Goal: Task Accomplishment & Management: Use online tool/utility

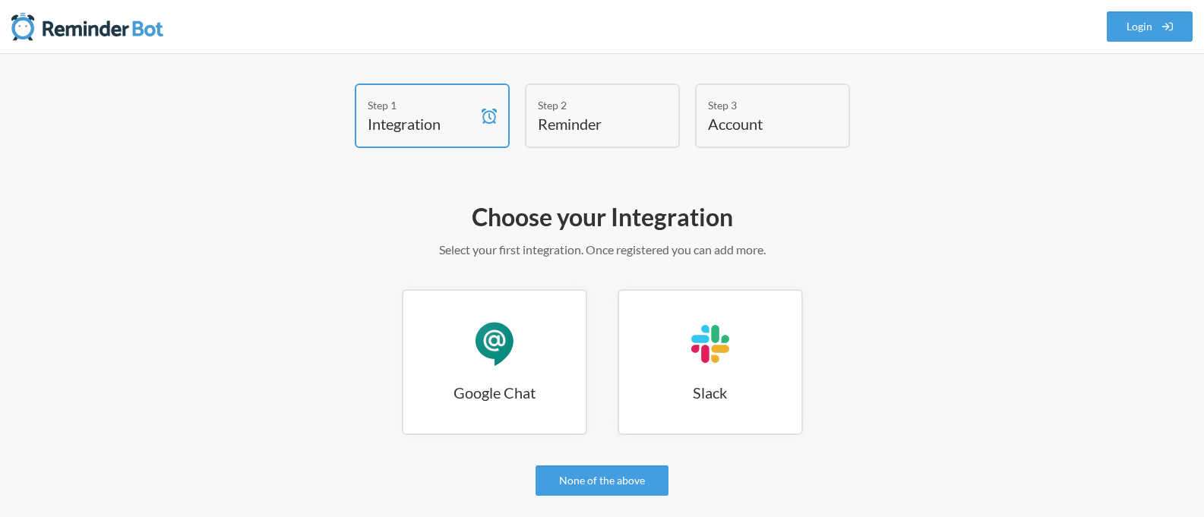
click at [585, 119] on h4 "Reminder" at bounding box center [591, 123] width 106 height 21
click at [498, 348] on div "Google Chat" at bounding box center [495, 344] width 46 height 46
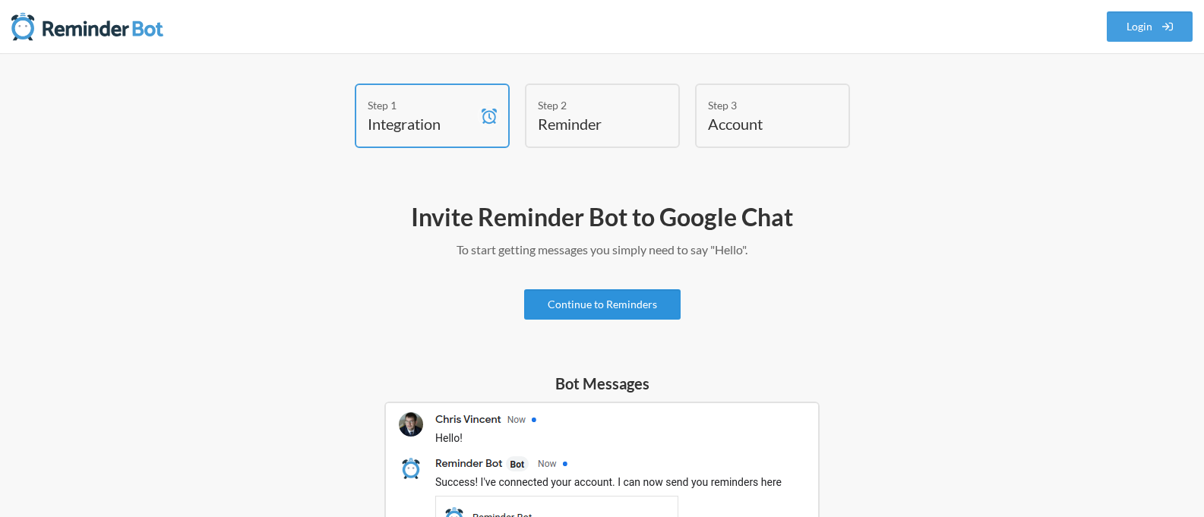
click at [622, 311] on link "Continue to Reminders" at bounding box center [602, 304] width 156 height 30
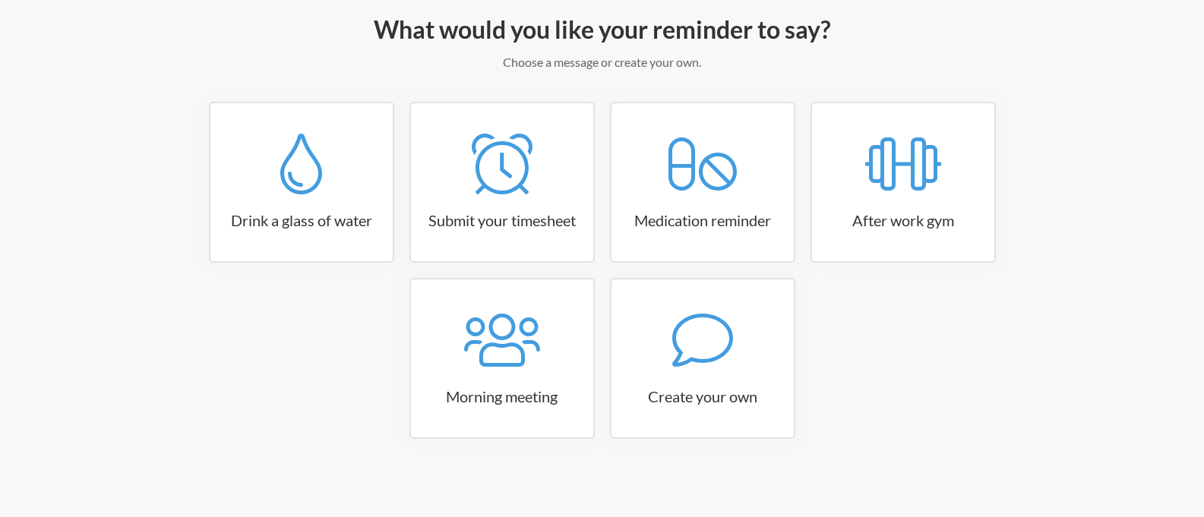
scroll to position [193, 0]
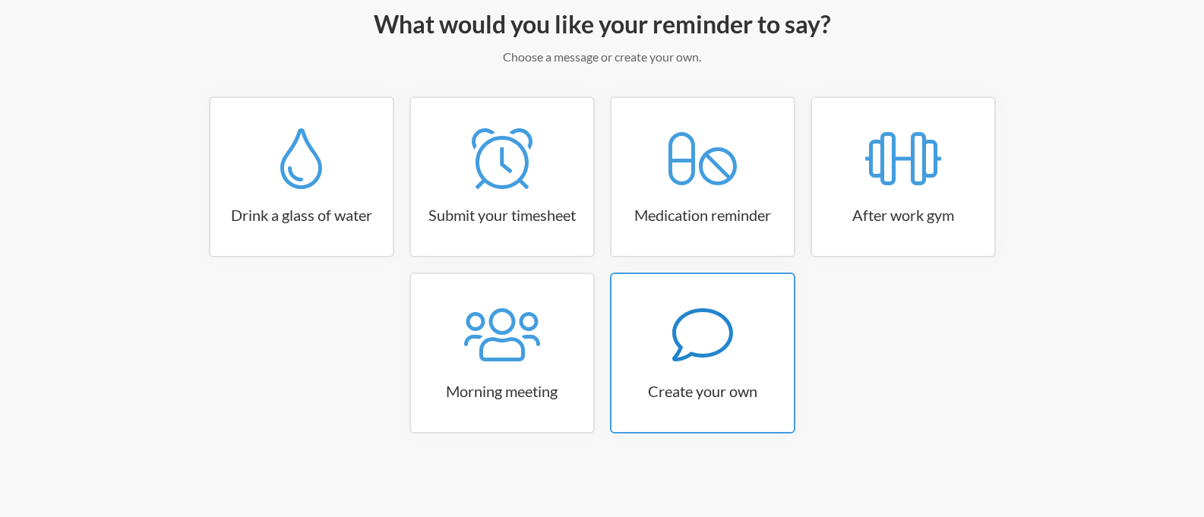
click at [741, 337] on div at bounding box center [702, 335] width 182 height 61
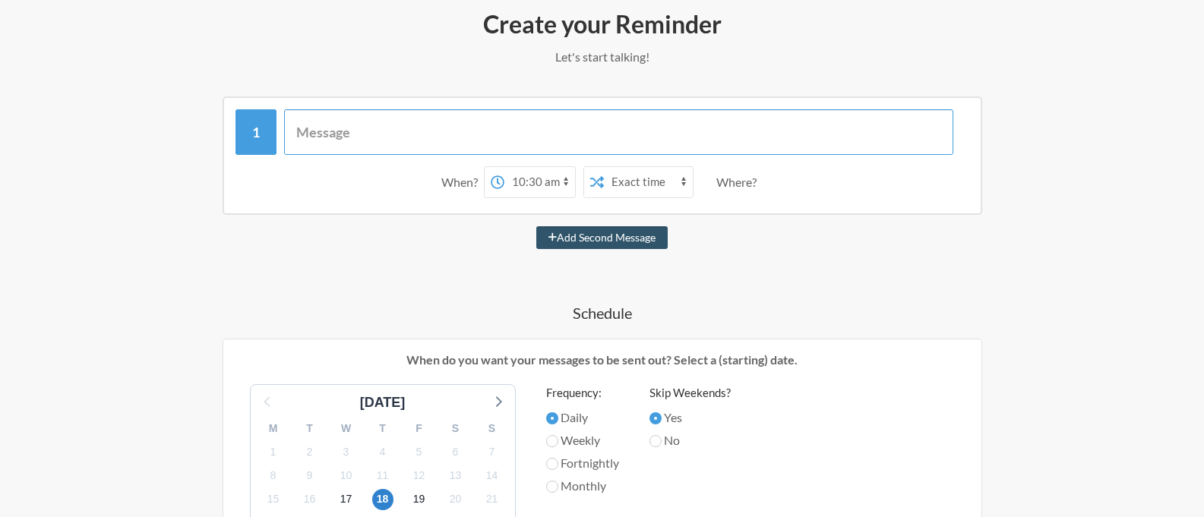
click at [353, 134] on input "text" at bounding box center [618, 132] width 669 height 46
select select "10:00:00"
click at [504, 167] on select "12:00 am 12:15 am 12:30 am 12:45 am 1:00 am 1:15 am 1:30 am 1:45 am 2:00 am 2:1…" at bounding box center [539, 182] width 71 height 30
select select "true"
click at [604, 167] on select "Exact time Random time" at bounding box center [648, 182] width 89 height 30
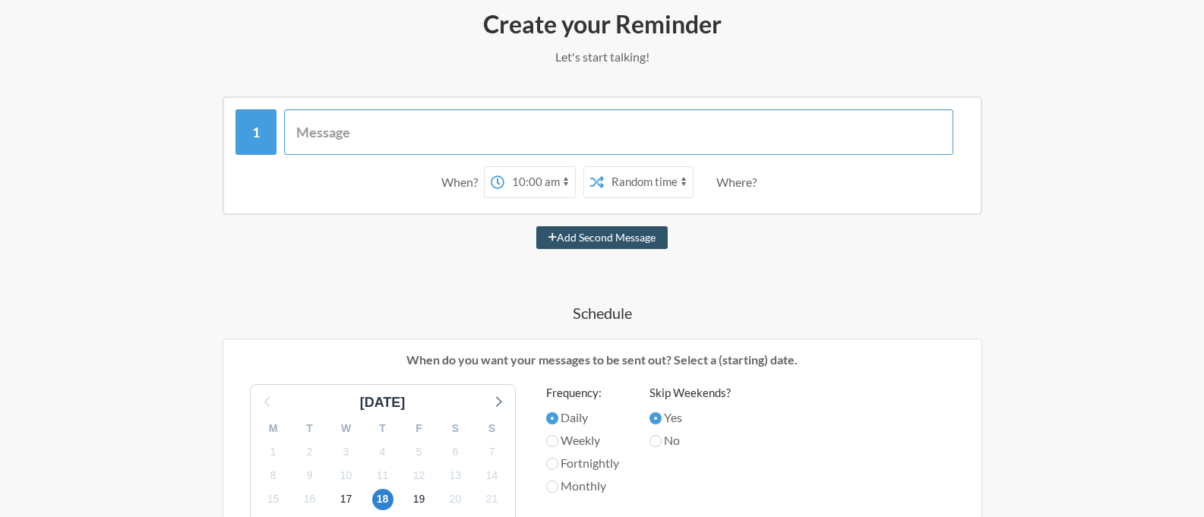
click at [366, 134] on input "text" at bounding box center [618, 132] width 669 height 46
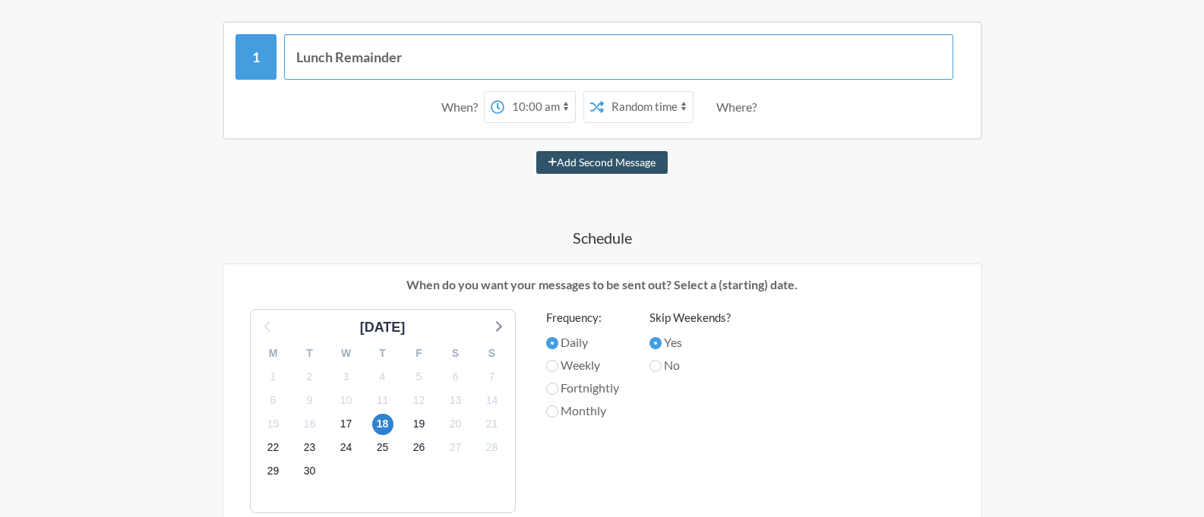
scroll to position [375, 0]
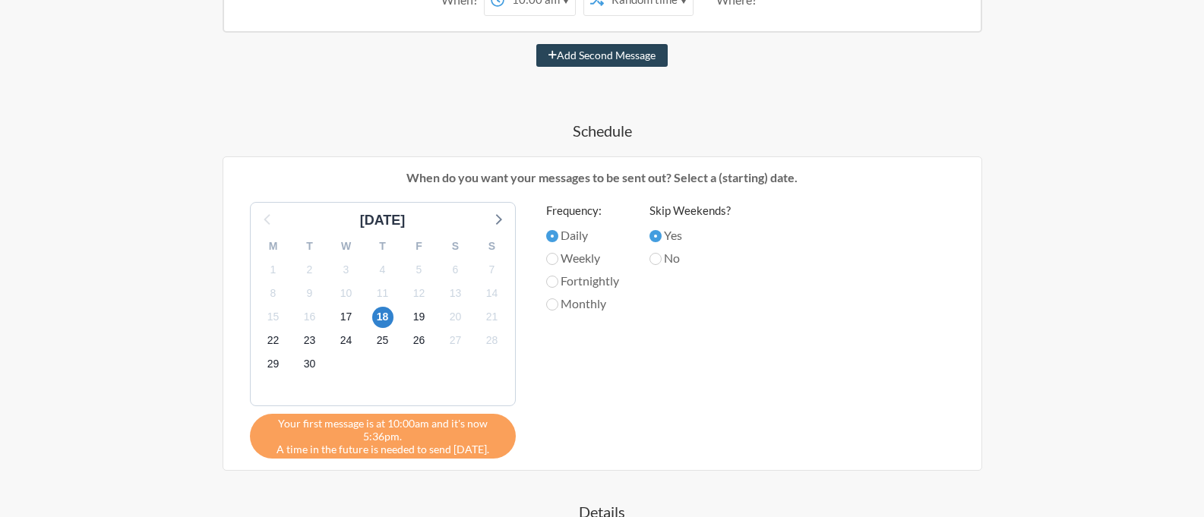
type input "Lunch Remainder"
click at [620, 59] on button "Add Second Message" at bounding box center [601, 55] width 131 height 23
select select "11:00:00"
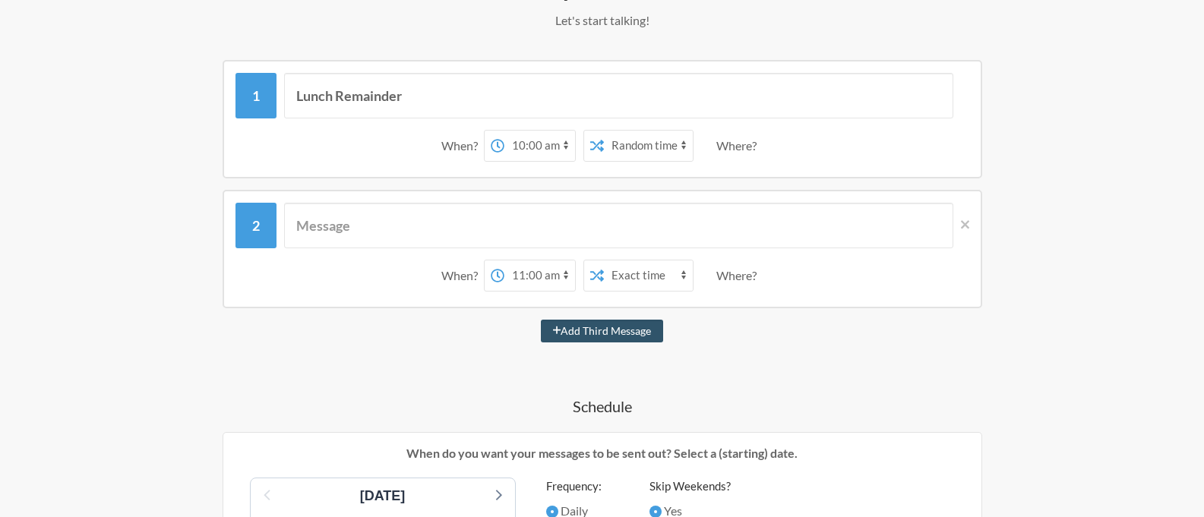
scroll to position [193, 0]
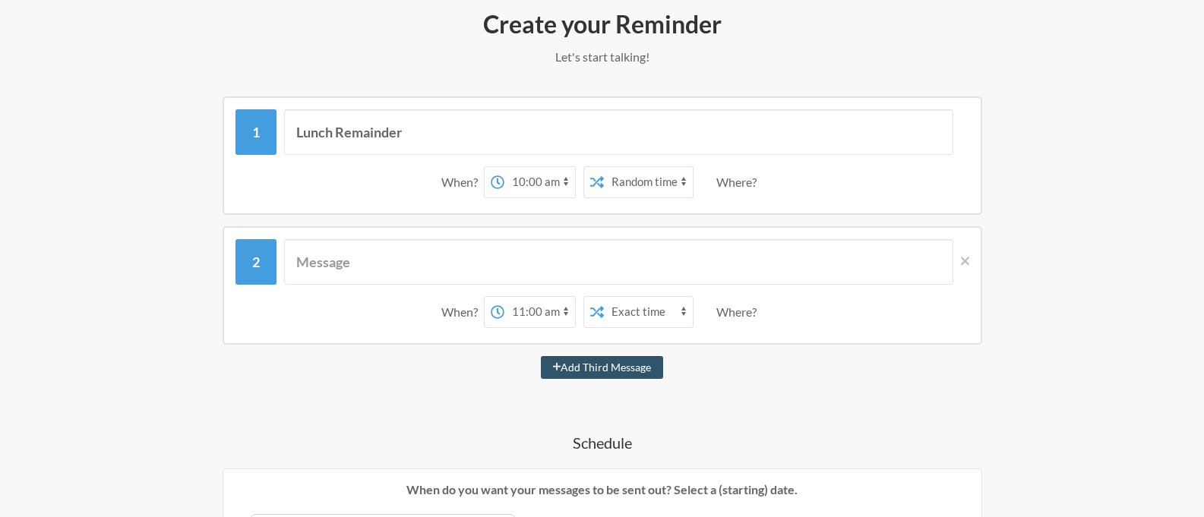
select select "09:45:00"
click at [504, 167] on select "12:00 am 12:15 am 12:30 am 12:45 am 1:00 am 1:15 am 1:30 am 1:45 am 2:00 am 2:1…" at bounding box center [539, 182] width 71 height 30
select select "10:00:00"
click at [504, 297] on select "12:00 am 12:15 am 12:30 am 12:45 am 1:00 am 1:15 am 1:30 am 1:45 am 2:00 am 2:1…" at bounding box center [539, 312] width 71 height 30
click at [616, 373] on button "Add Third Message" at bounding box center [602, 367] width 123 height 23
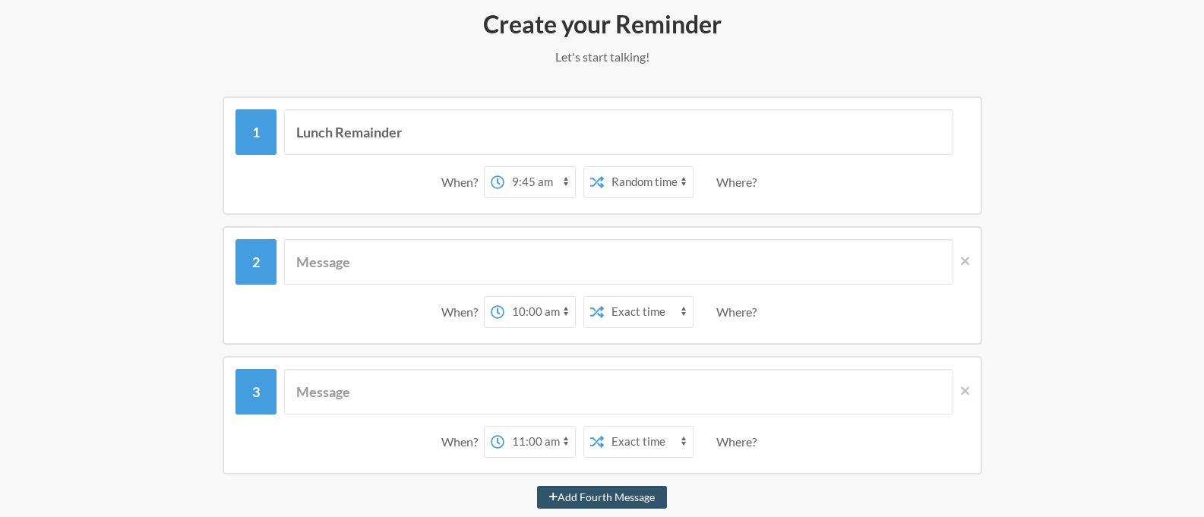
select select "10:15:00"
click at [504, 427] on select "12:00 am 12:15 am 12:30 am 12:45 am 1:00 am 1:15 am 1:30 am 1:45 am 2:00 am 2:1…" at bounding box center [539, 442] width 71 height 30
click at [341, 140] on input "Lunch Remainder" at bounding box center [618, 132] width 669 height 46
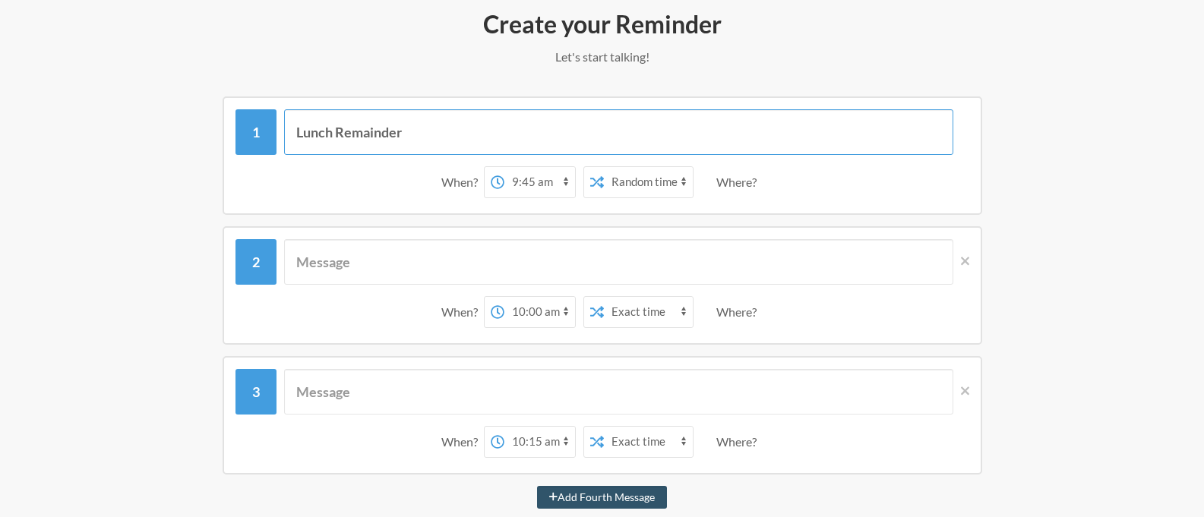
click at [454, 131] on input "Lunch Remainder" at bounding box center [618, 132] width 669 height 46
type input "Lunch Remainder 1"
click at [339, 261] on input "text" at bounding box center [618, 262] width 669 height 46
paste input "Lunch Remainder"
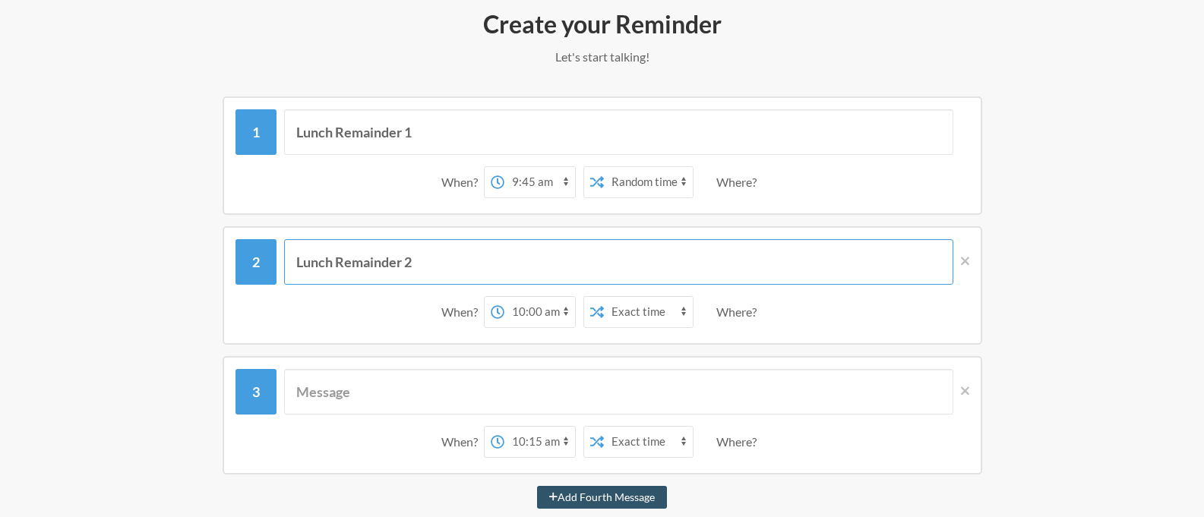
type input "Lunch Remainder 2"
click at [331, 384] on input "text" at bounding box center [618, 392] width 669 height 46
paste input "Lunch Remainder"
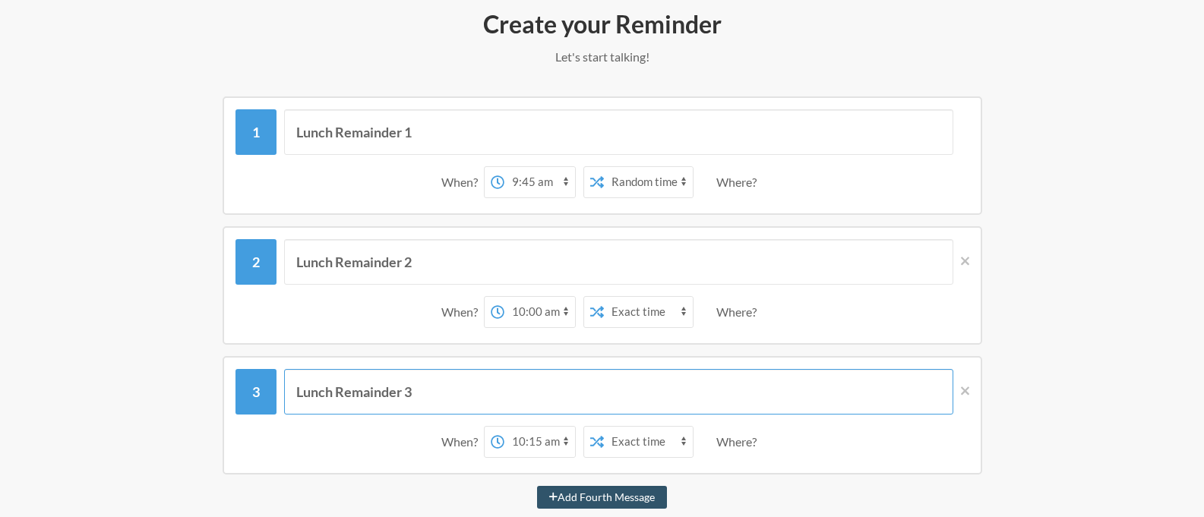
type input "Lunch Remainder 3"
click at [743, 440] on div "Where?" at bounding box center [739, 442] width 46 height 32
click at [737, 298] on div "Where?" at bounding box center [739, 312] width 46 height 32
click at [715, 315] on div "When? 12:00 am 12:15 am 12:30 am 12:45 am 1:00 am 1:15 am 1:30 am 1:45 am 2:00 …" at bounding box center [602, 312] width 734 height 47
select select "true"
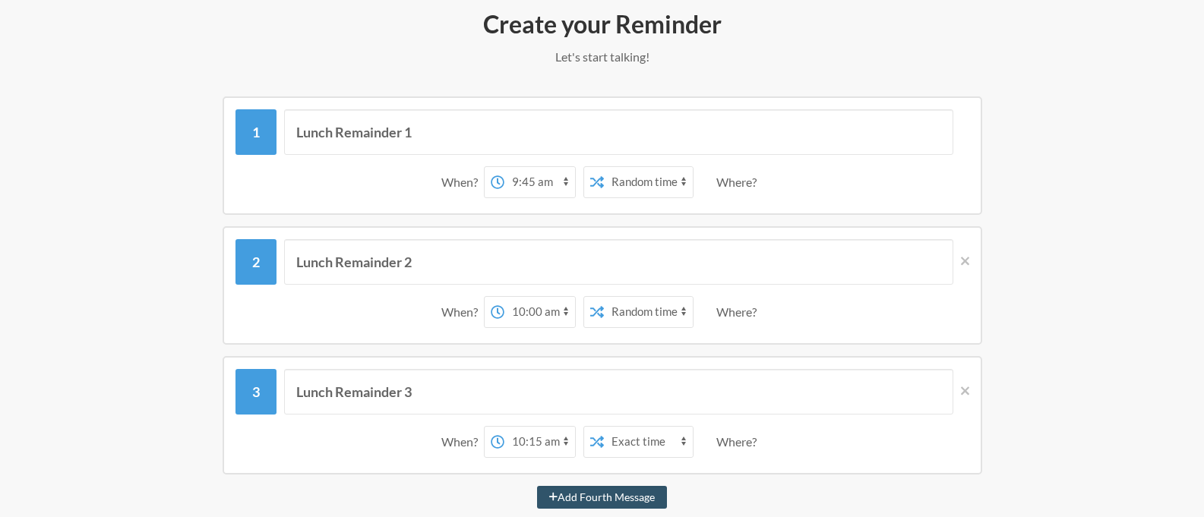
click at [604, 297] on select "Exact time Random time" at bounding box center [648, 312] width 89 height 30
select select "true"
click at [604, 427] on select "Exact time Random time" at bounding box center [648, 442] width 89 height 30
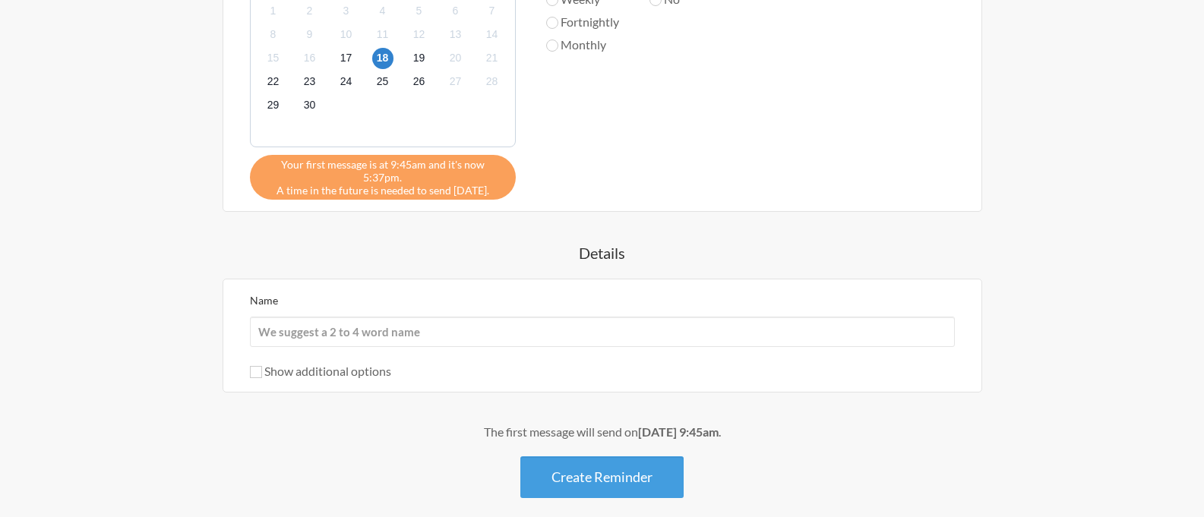
scroll to position [953, 0]
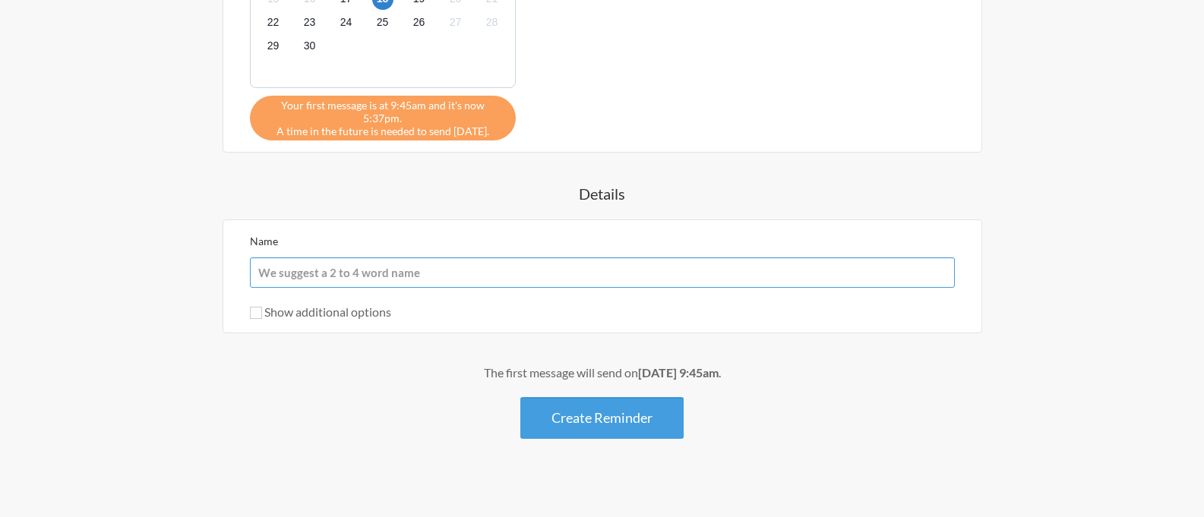
click at [360, 259] on input "Name" at bounding box center [602, 272] width 705 height 30
click at [285, 283] on div "Name Show additional options Hide this reminder from calendars Stop sending mes…" at bounding box center [602, 277] width 705 height 90
click at [261, 307] on input "Show additional options" at bounding box center [256, 313] width 12 height 12
checkbox input "true"
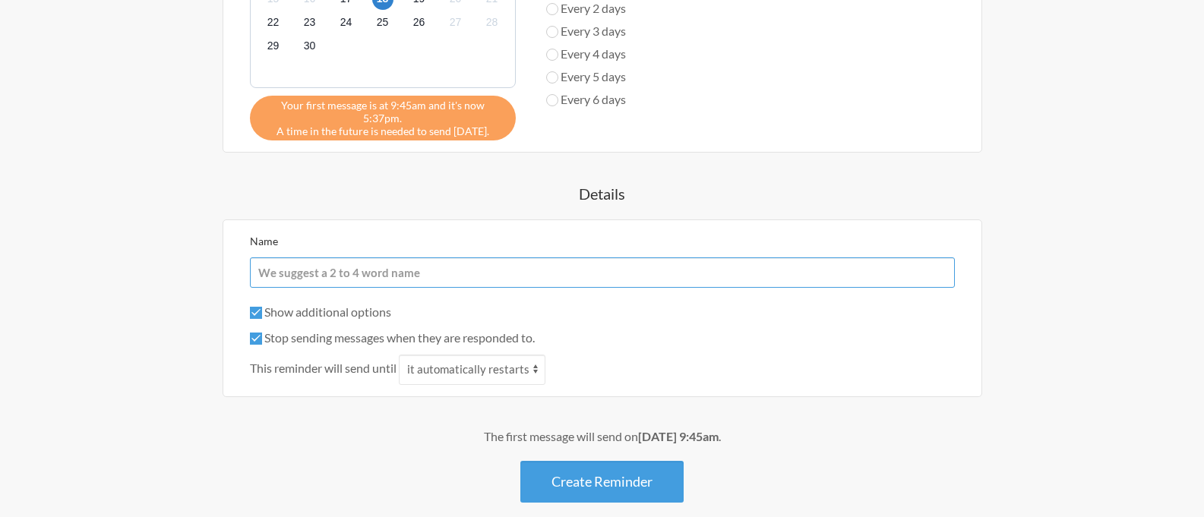
click at [357, 257] on input "Name" at bounding box center [602, 272] width 705 height 30
click at [664, 303] on div "Show additional options" at bounding box center [602, 312] width 705 height 18
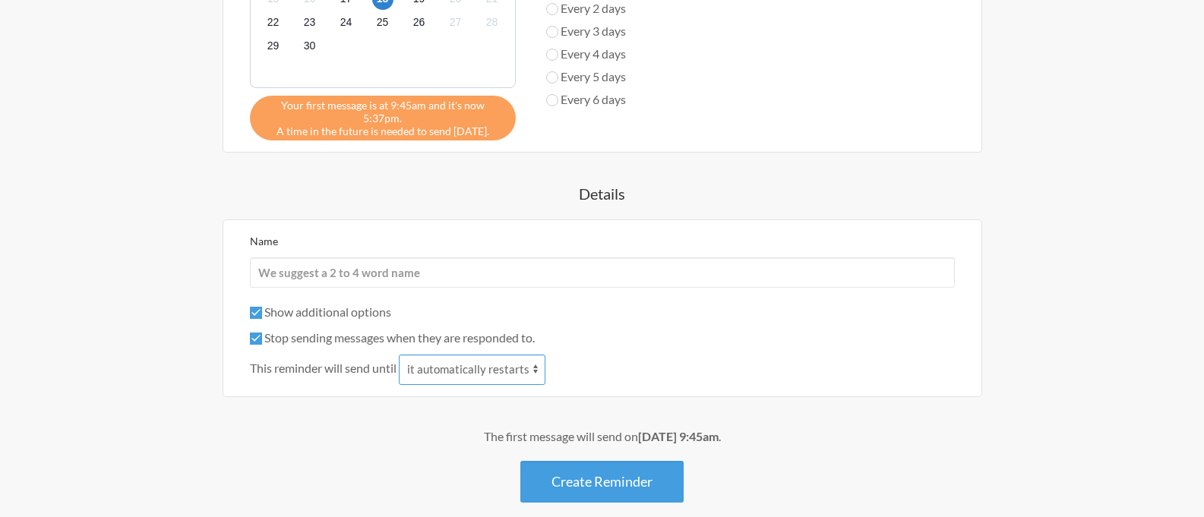
drag, startPoint x: 464, startPoint y: 360, endPoint x: 646, endPoint y: 333, distance: 183.4
click at [646, 333] on div "Show additional options Hide this reminder from calendars Stop sending messages…" at bounding box center [602, 344] width 705 height 82
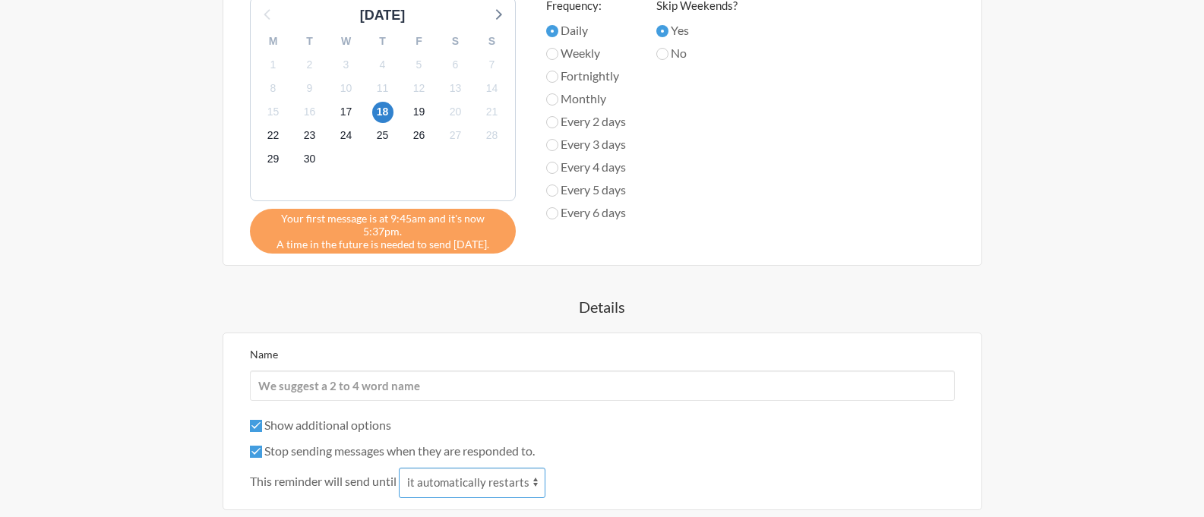
scroll to position [1017, 0]
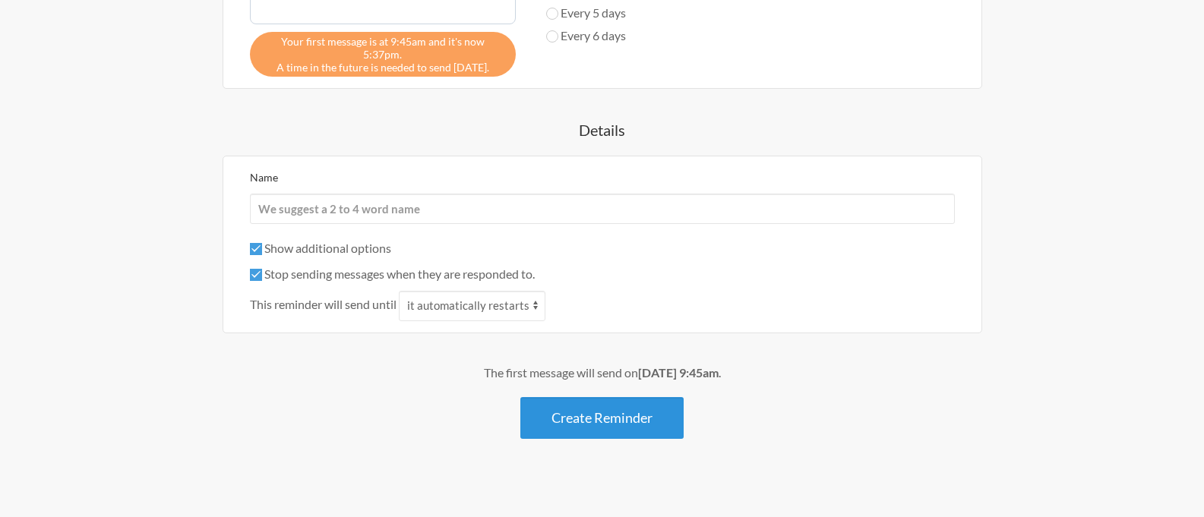
click at [611, 414] on button "Create Reminder" at bounding box center [601, 418] width 163 height 42
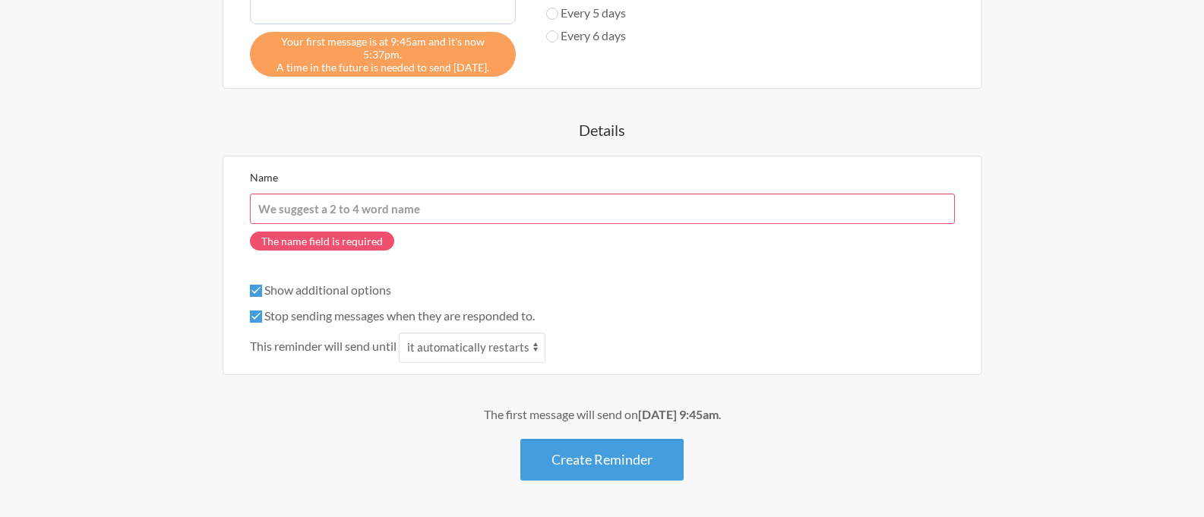
click at [321, 194] on input "Name" at bounding box center [602, 209] width 705 height 30
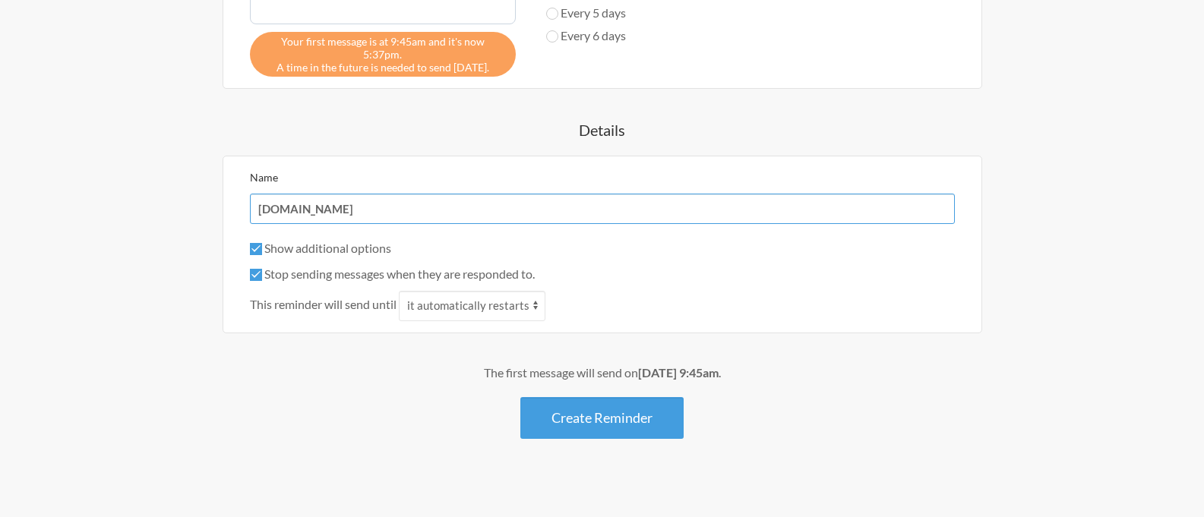
click at [349, 200] on input "[DOMAIN_NAME]" at bounding box center [602, 209] width 705 height 30
type input "S"
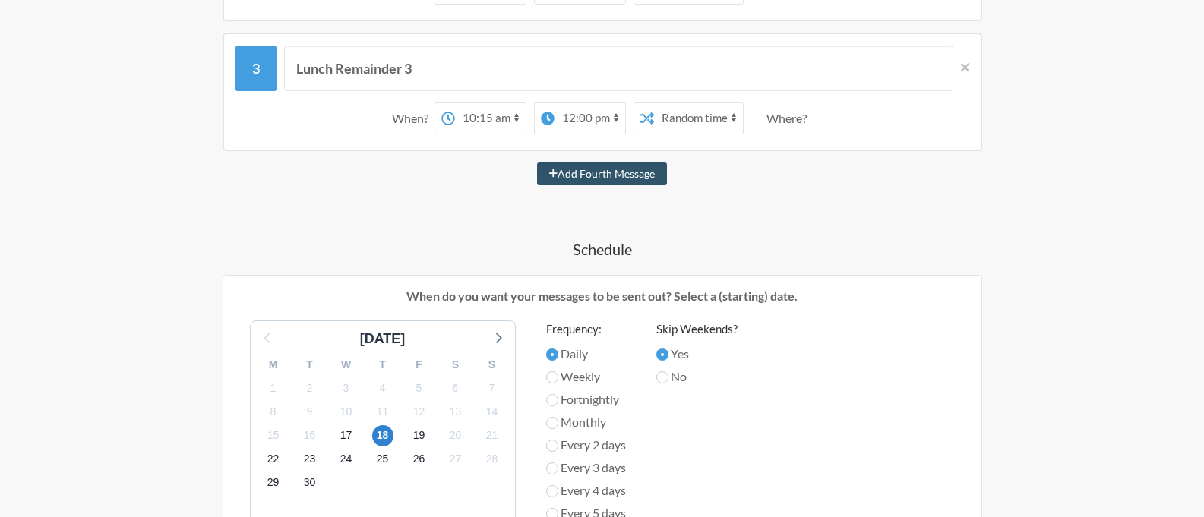
scroll to position [288, 0]
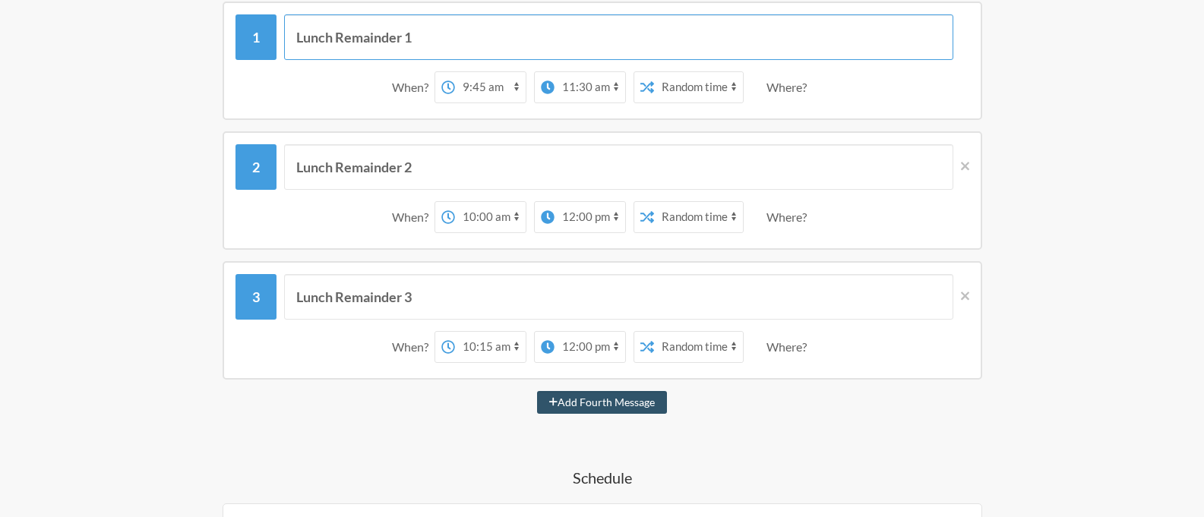
click at [311, 44] on input "Lunch Remainder 1" at bounding box center [618, 37] width 669 height 46
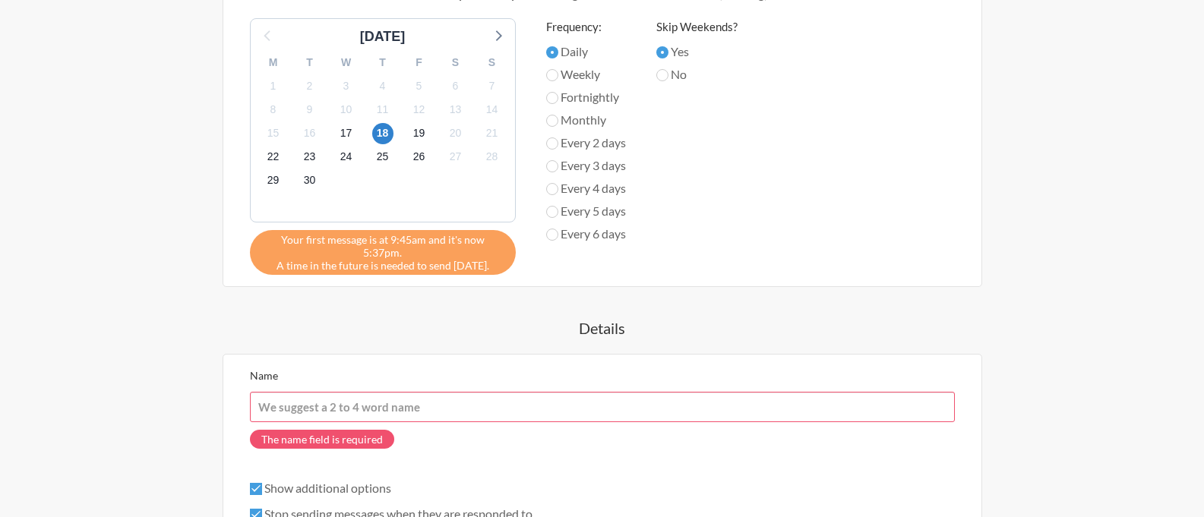
scroll to position [835, 0]
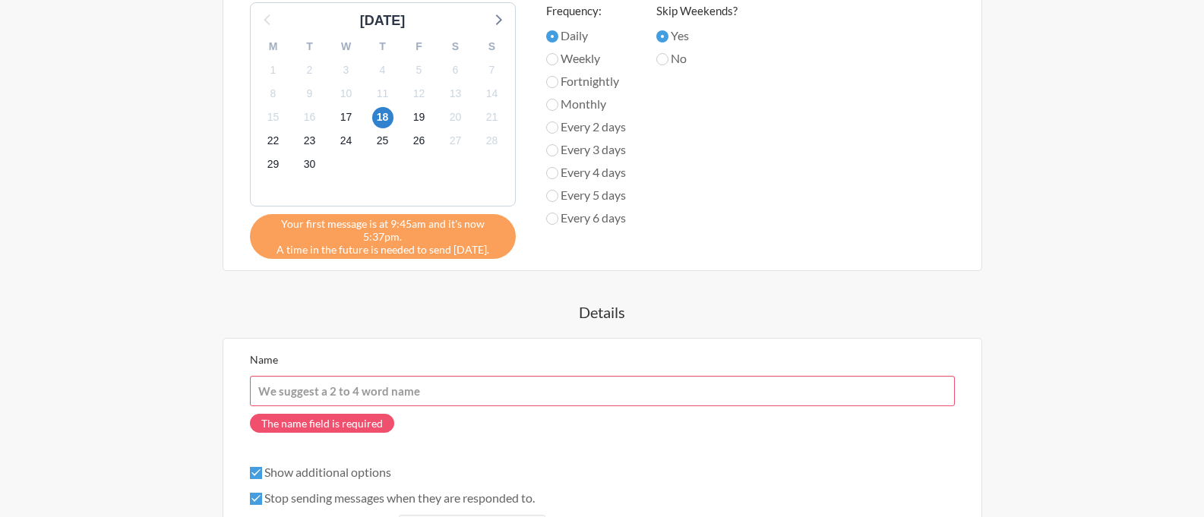
click at [299, 380] on input "Name" at bounding box center [602, 391] width 705 height 30
paste input "Lunch Remainder 1"
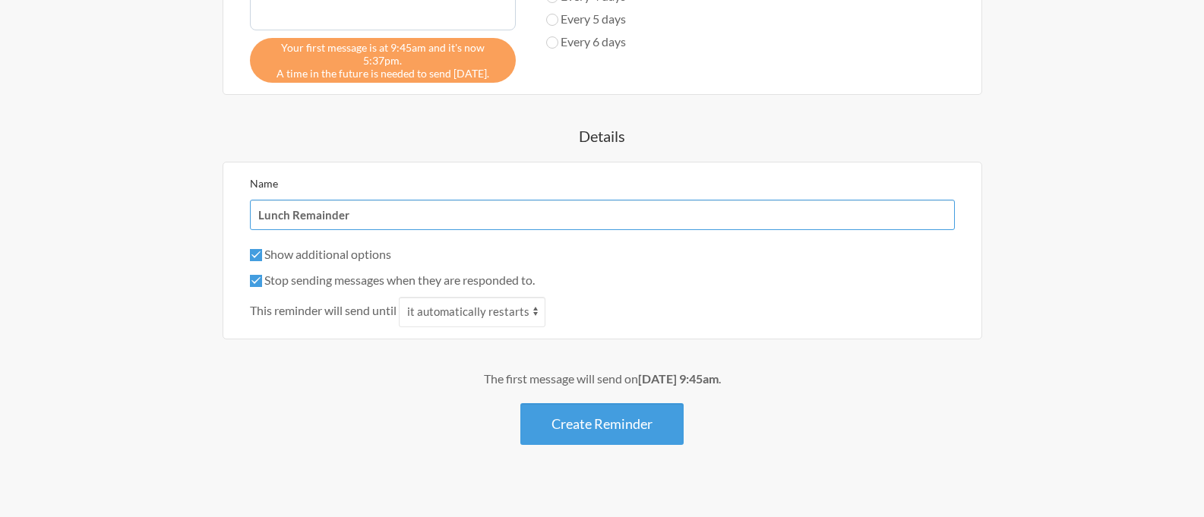
scroll to position [1017, 0]
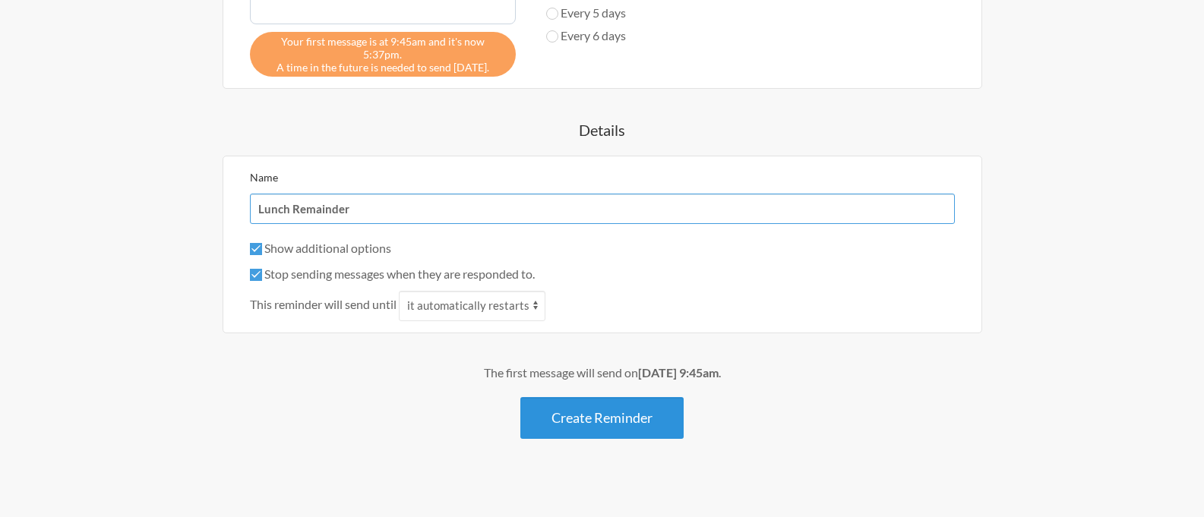
type input "Lunch Remainder"
click at [568, 413] on button "Create Reminder" at bounding box center [601, 418] width 163 height 42
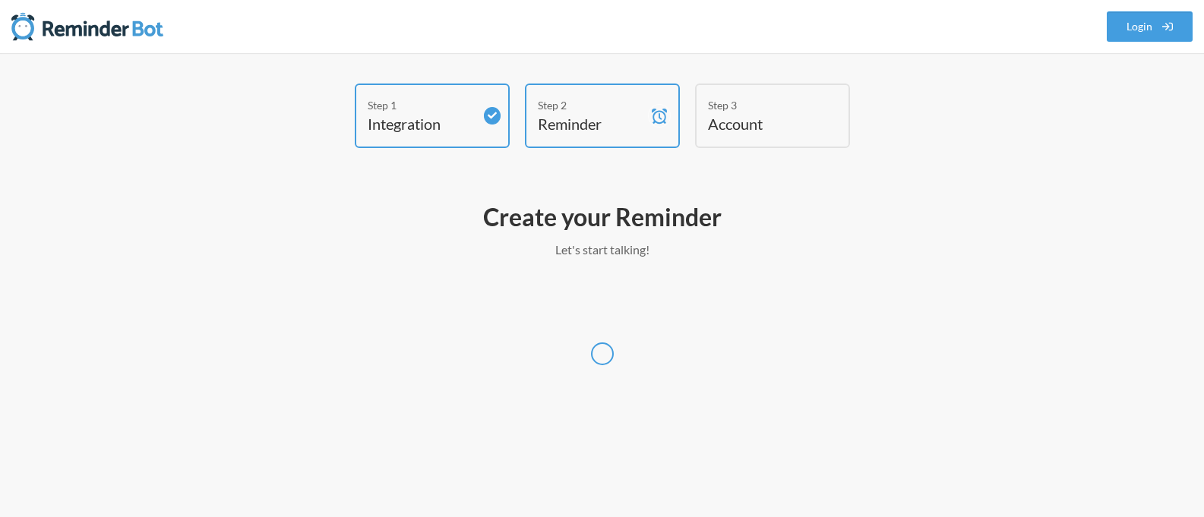
scroll to position [0, 0]
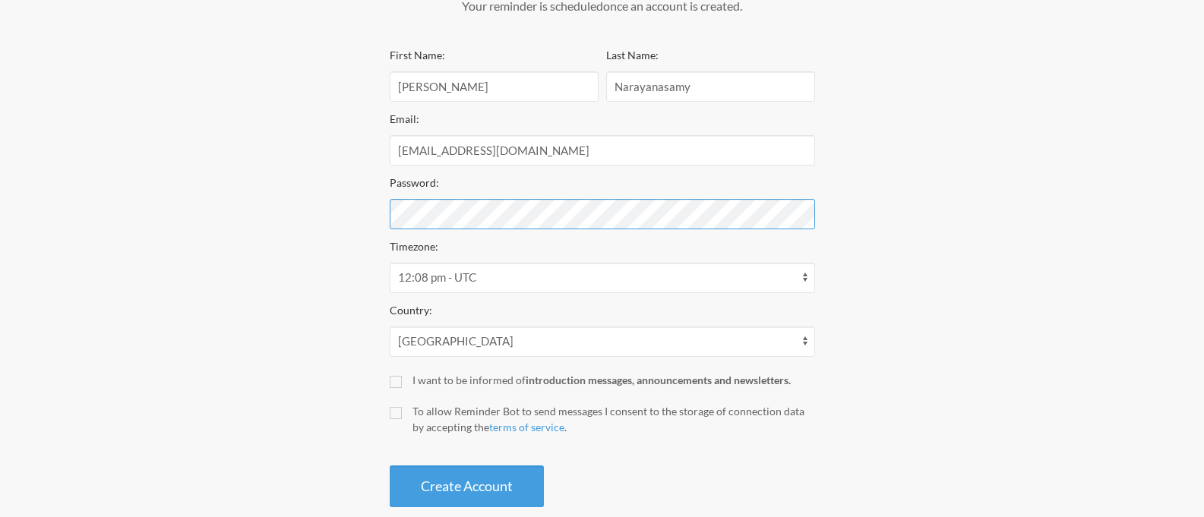
scroll to position [272, 0]
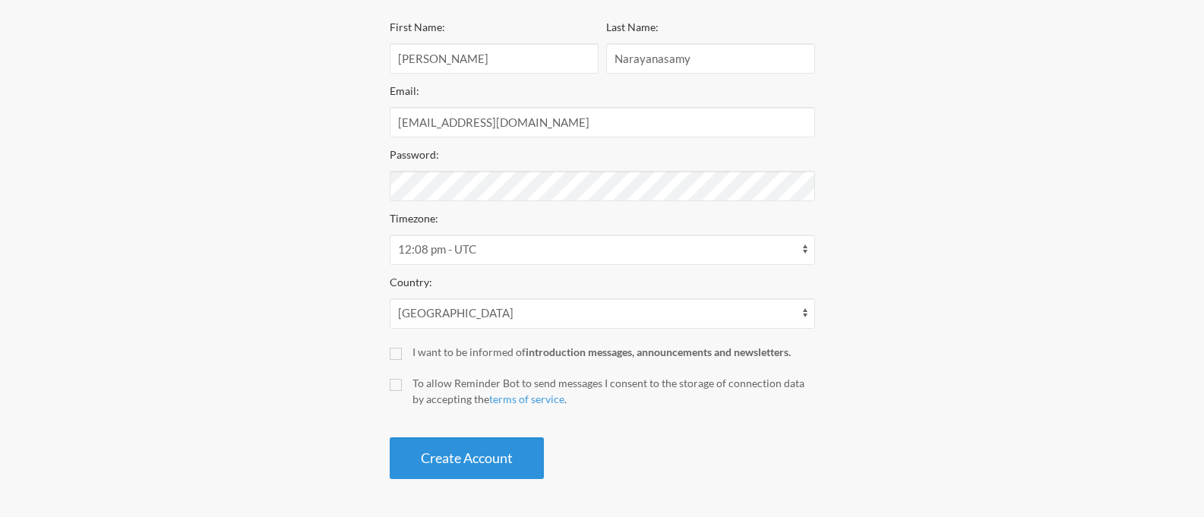
click at [459, 472] on button "Create Account" at bounding box center [467, 458] width 154 height 42
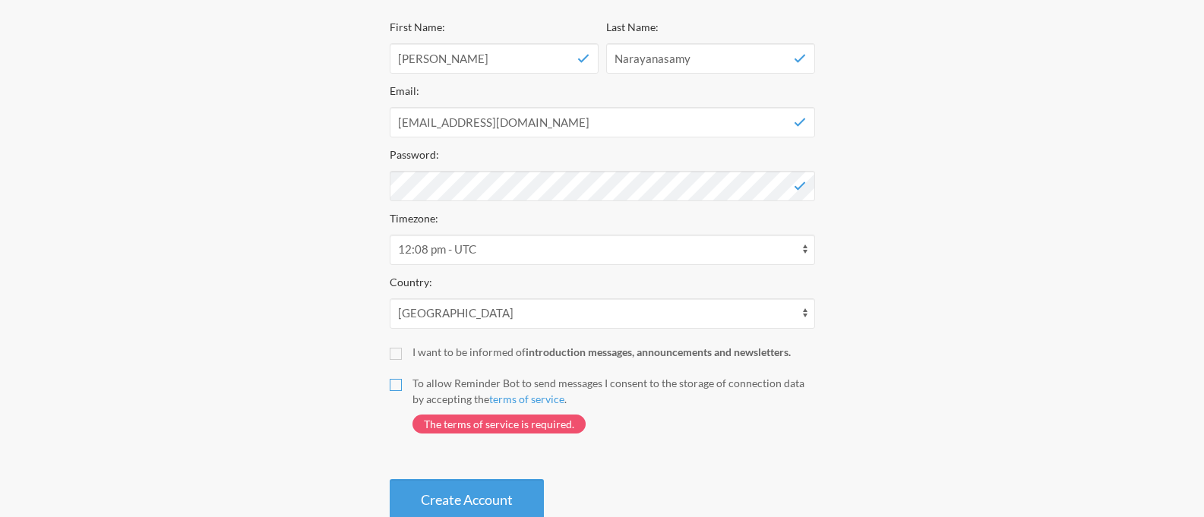
click at [392, 382] on input "To allow Reminder Bot to send messages I consent to the storage of connection d…" at bounding box center [396, 385] width 12 height 12
checkbox input "true"
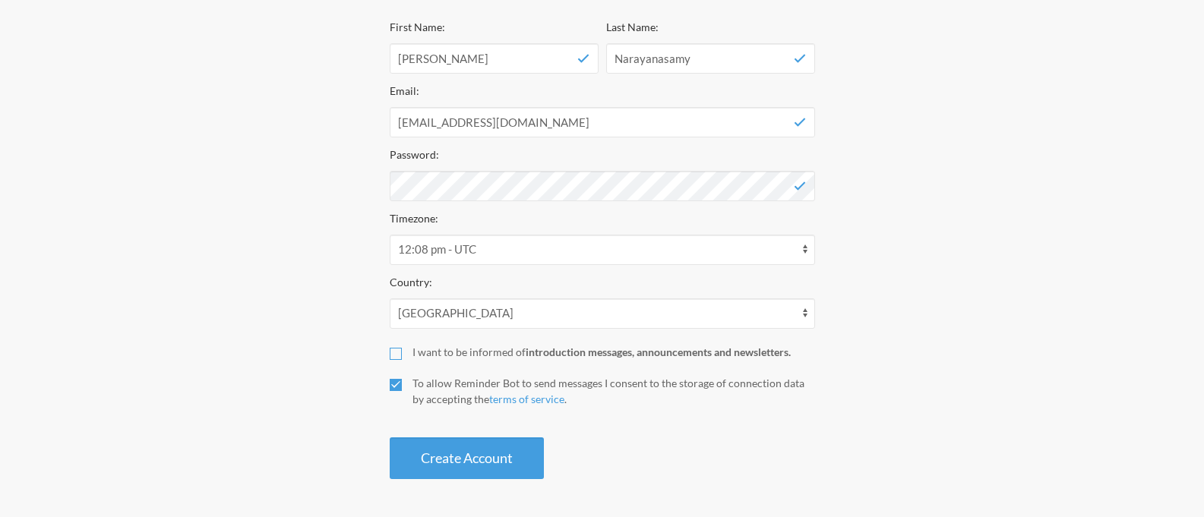
click at [396, 356] on input "I want to be informed of introduction messages, announcements and newsletters." at bounding box center [396, 354] width 12 height 12
checkbox input "true"
click at [443, 466] on button "Create Account" at bounding box center [467, 458] width 154 height 42
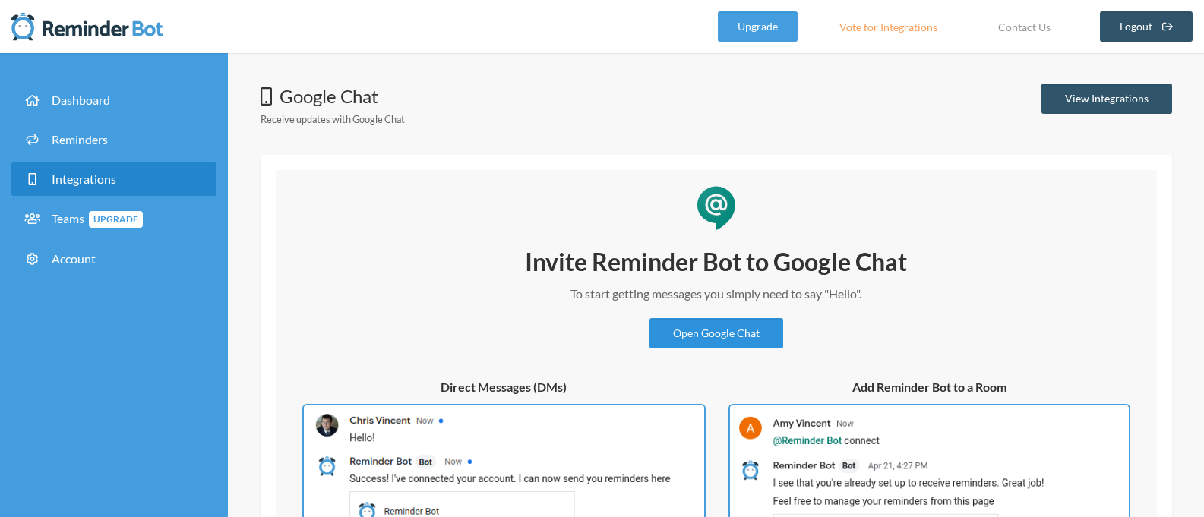
click at [724, 342] on link "Open Google Chat" at bounding box center [716, 333] width 134 height 30
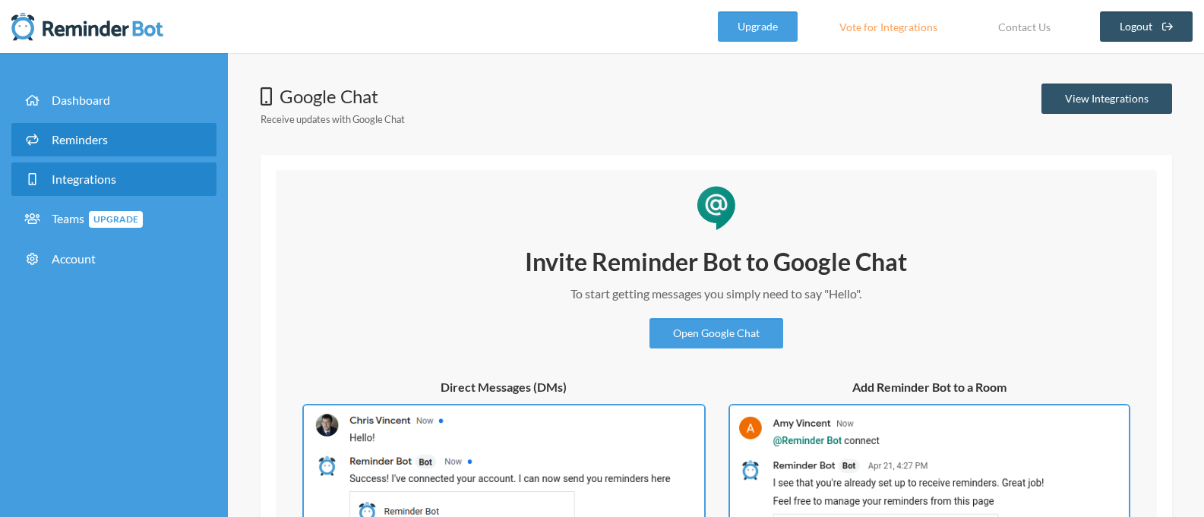
click at [85, 140] on span "Reminders" at bounding box center [80, 139] width 56 height 14
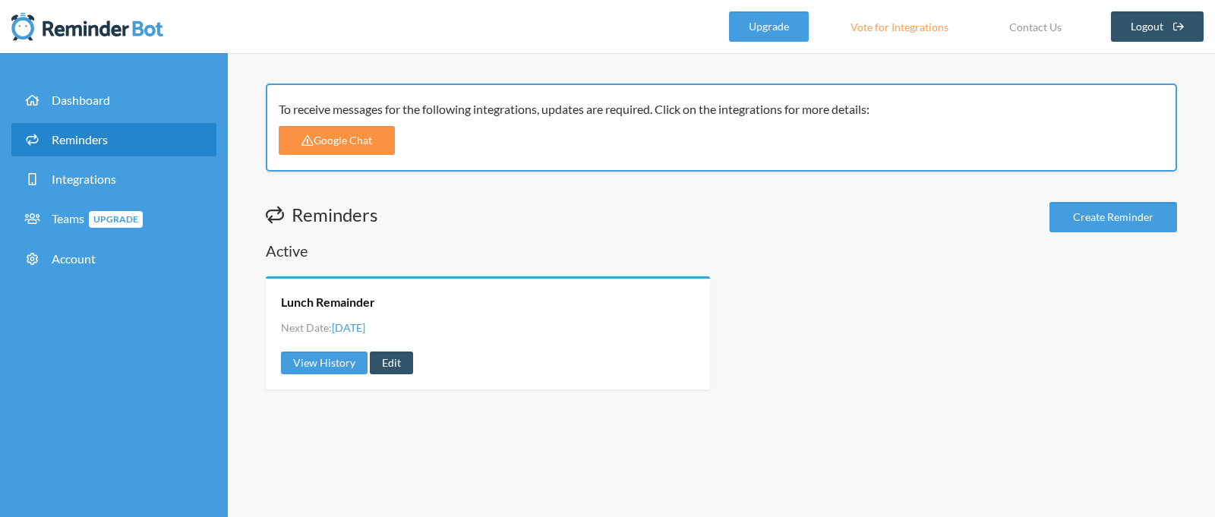
click at [351, 142] on link "Google Chat" at bounding box center [337, 140] width 116 height 29
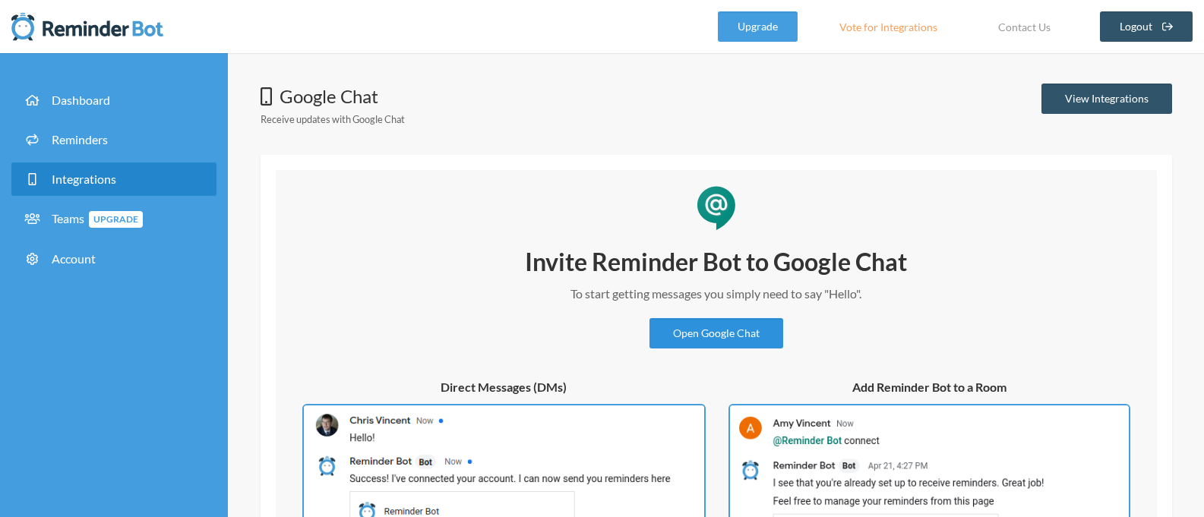
click at [732, 333] on link "Open Google Chat" at bounding box center [716, 333] width 134 height 30
click at [1120, 106] on link "View Integrations" at bounding box center [1106, 99] width 131 height 30
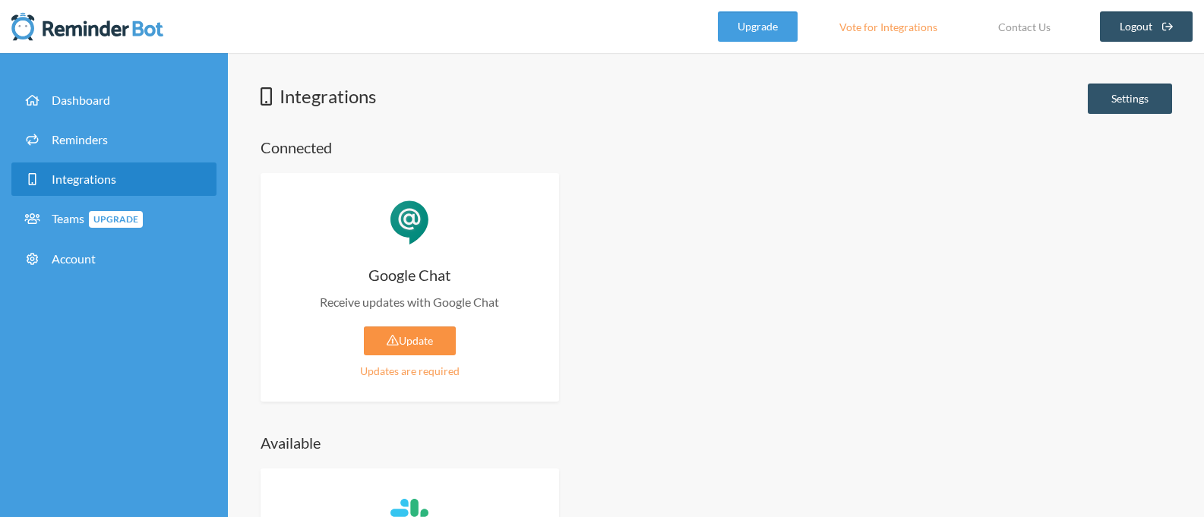
click at [409, 346] on link "Update" at bounding box center [410, 341] width 92 height 29
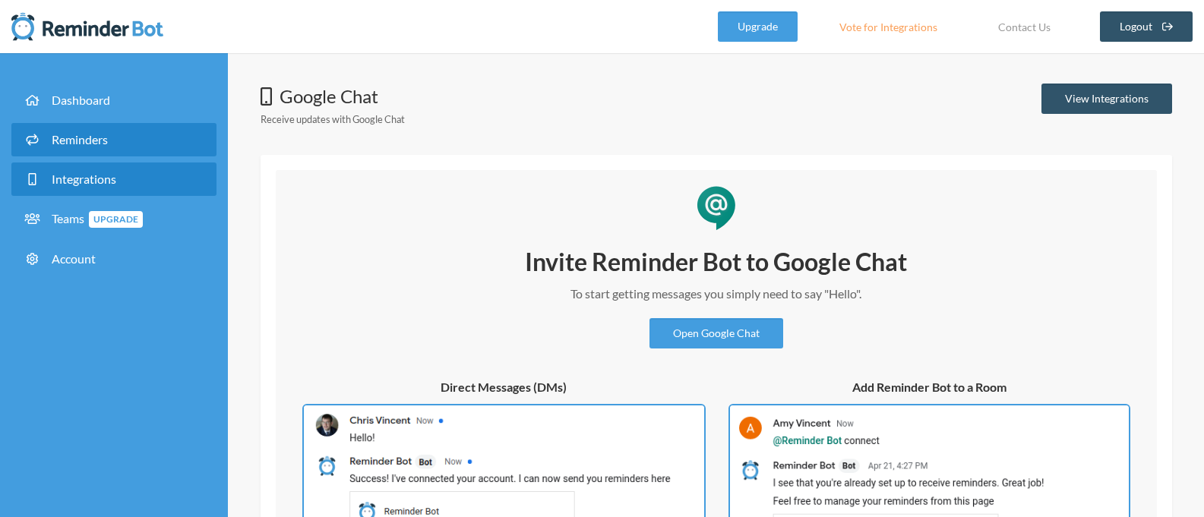
click at [99, 143] on span "Reminders" at bounding box center [80, 139] width 56 height 14
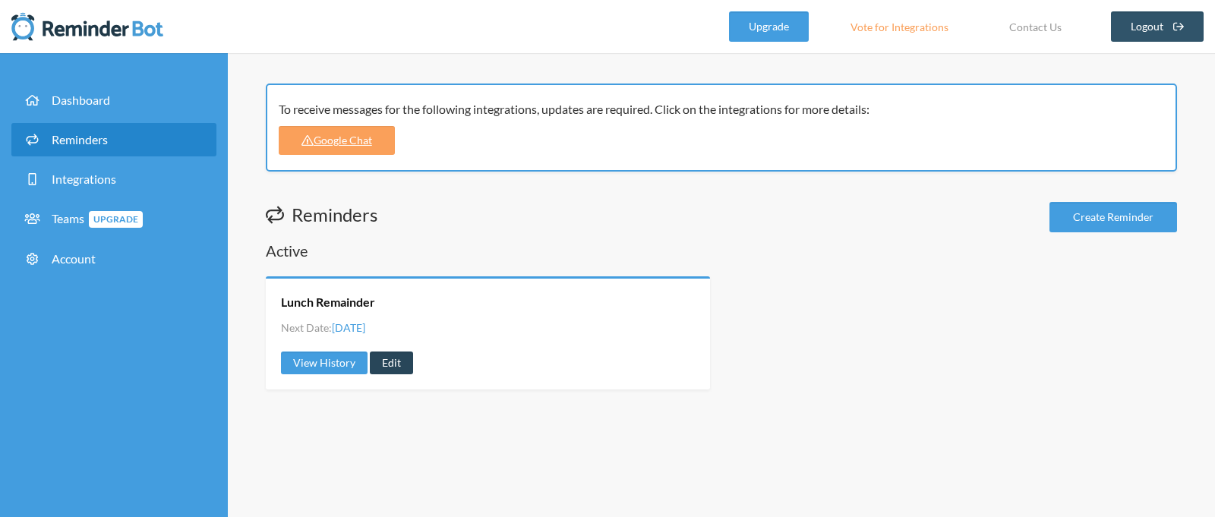
click at [378, 358] on link "Edit" at bounding box center [391, 363] width 43 height 23
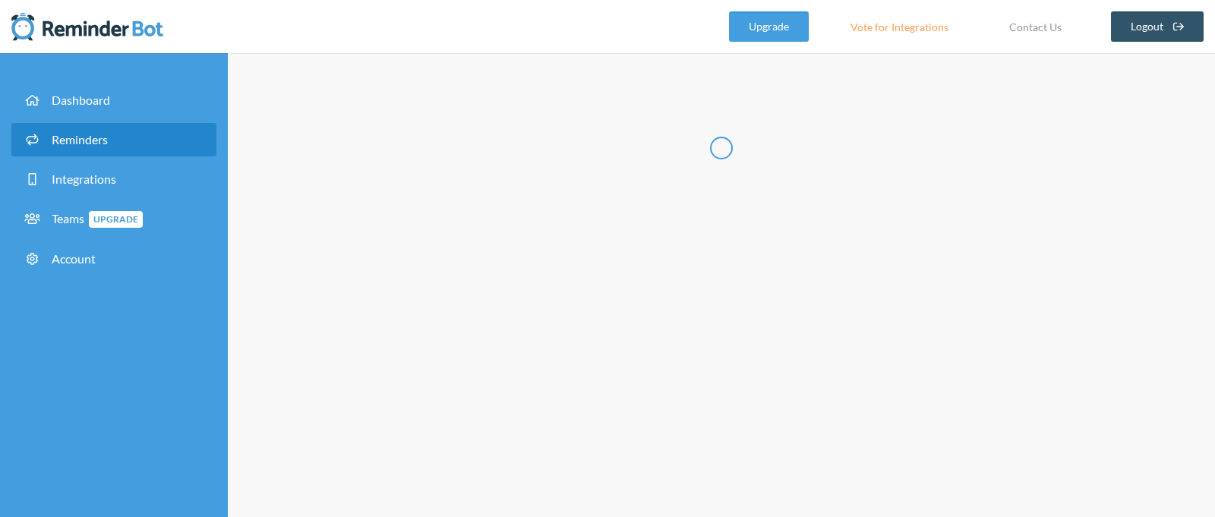
type input "Lunch Remainder"
checkbox input "true"
select select "09:45:00"
select select "11:30:00"
select select "true"
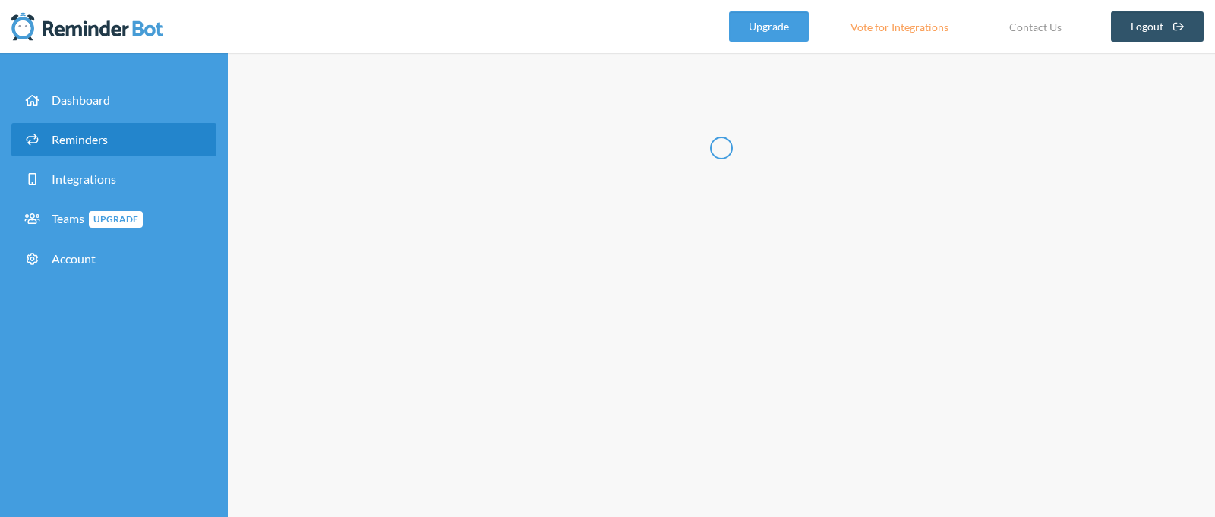
select select "10:00:00"
select select "12:00:00"
select select "true"
select select "10:15:00"
select select "12:00:00"
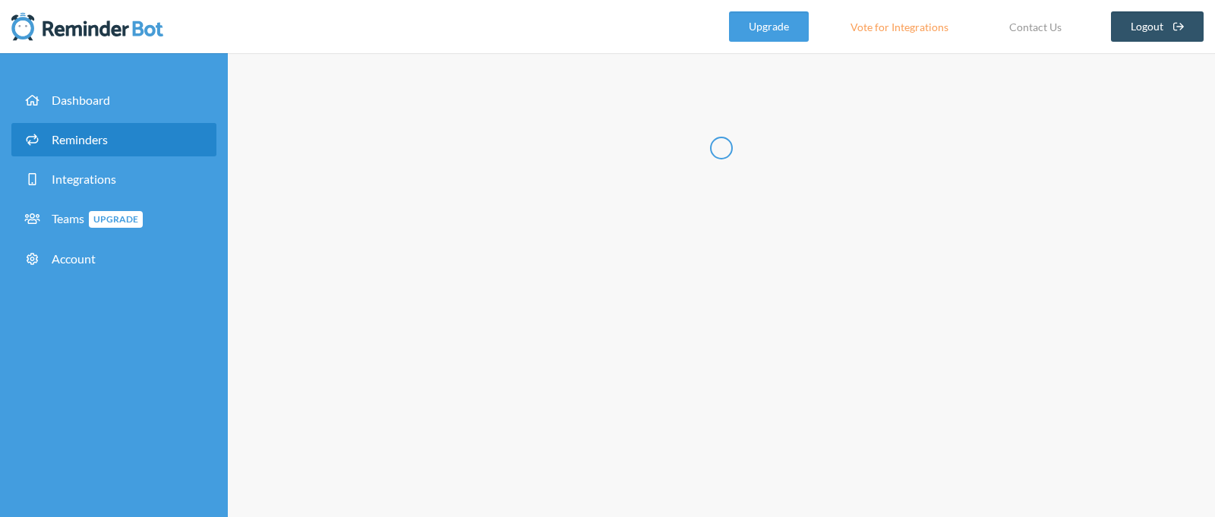
select select "true"
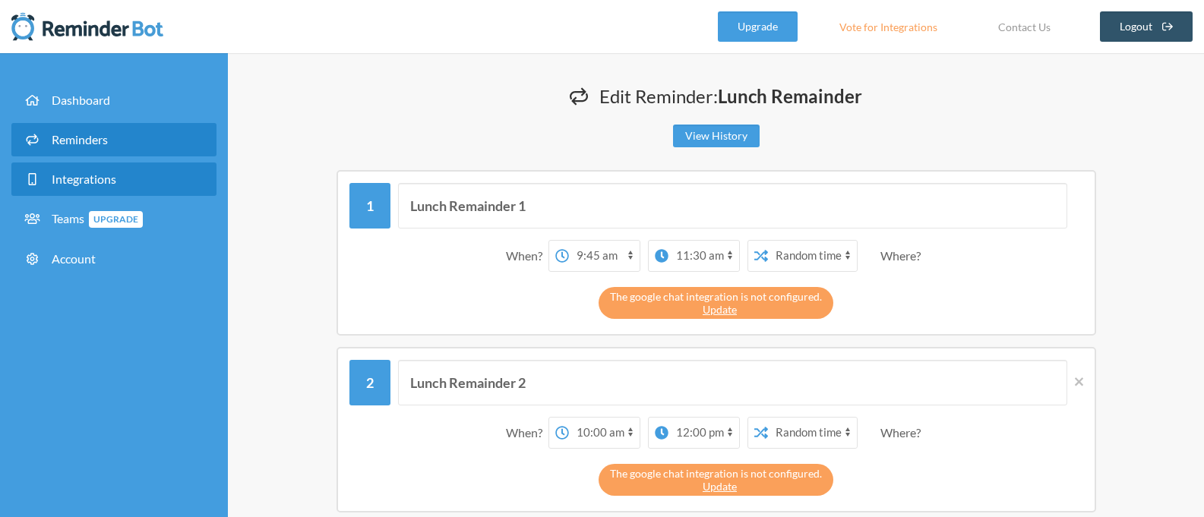
click at [105, 189] on link "Integrations" at bounding box center [113, 179] width 205 height 33
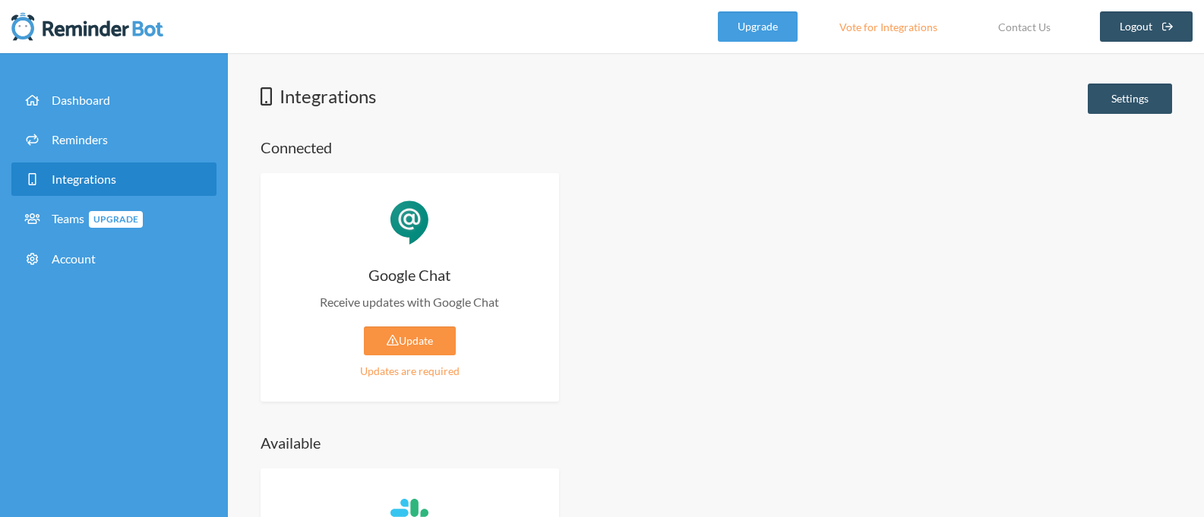
click at [404, 343] on link "Update" at bounding box center [410, 341] width 92 height 29
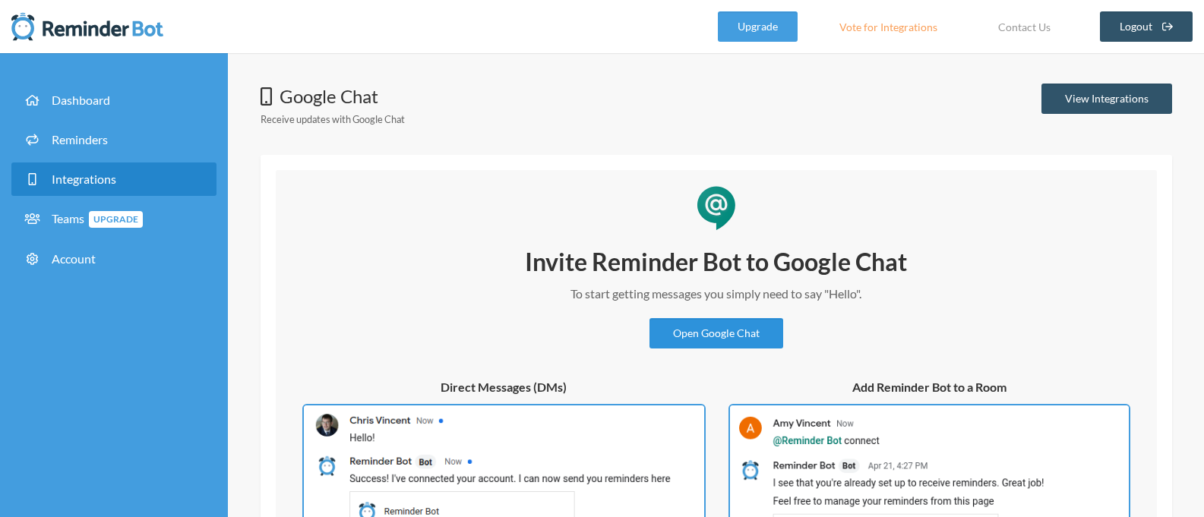
click at [704, 337] on link "Open Google Chat" at bounding box center [716, 333] width 134 height 30
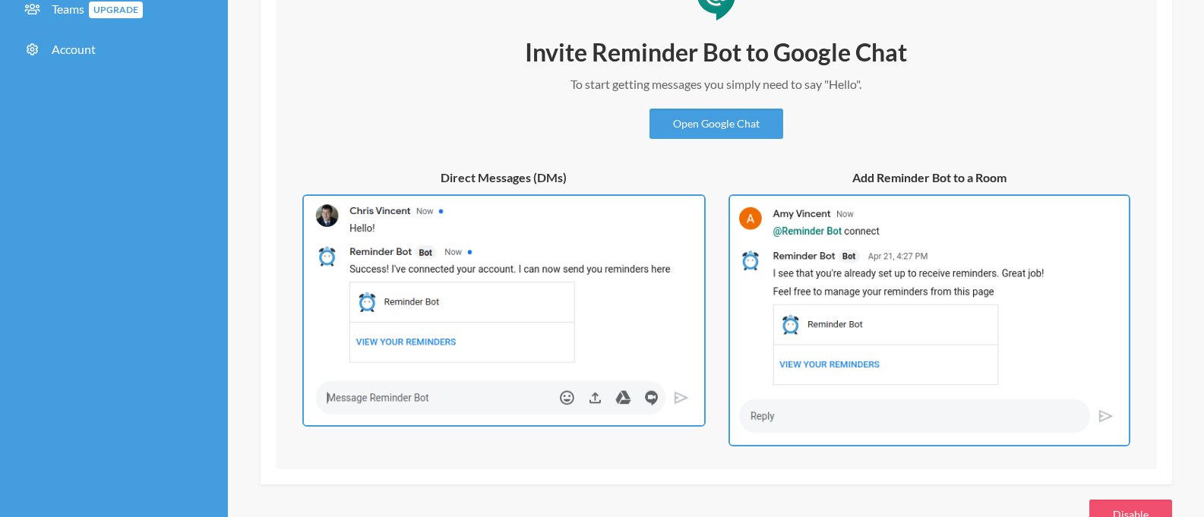
scroll to position [253, 0]
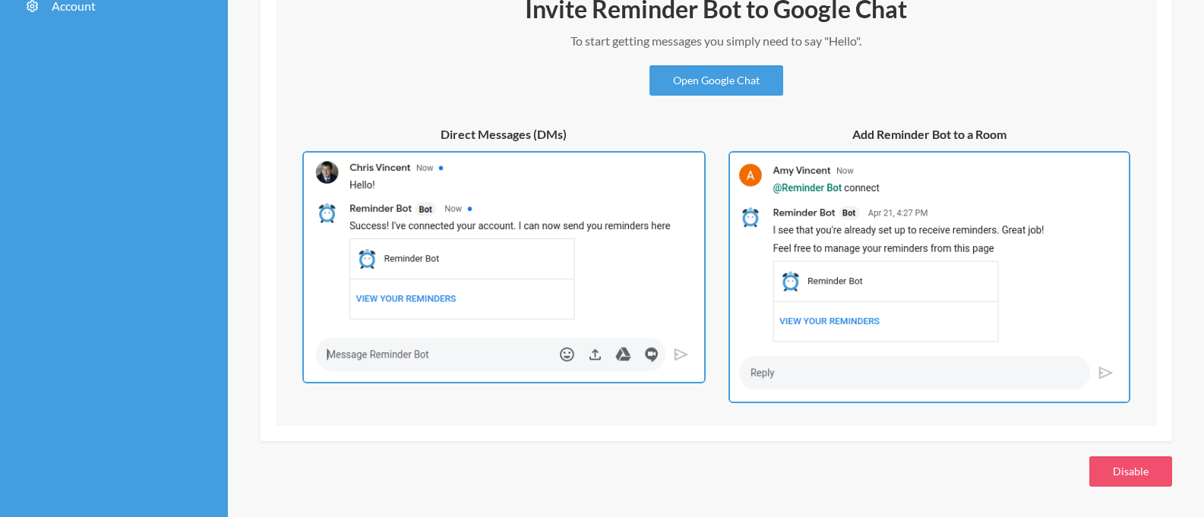
click at [824, 363] on img at bounding box center [929, 277] width 402 height 252
click at [850, 317] on img at bounding box center [929, 277] width 402 height 252
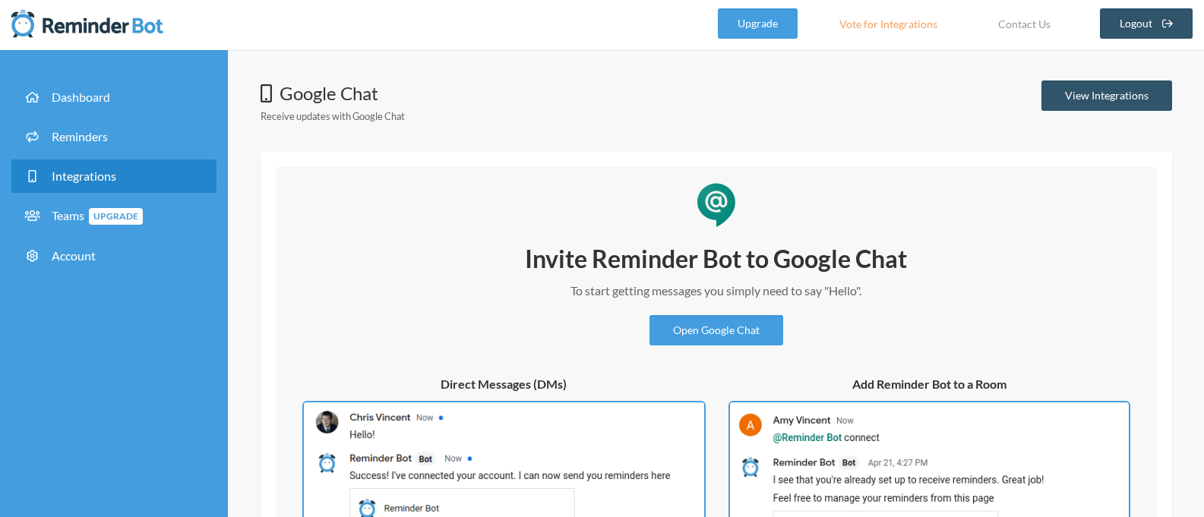
scroll to position [0, 0]
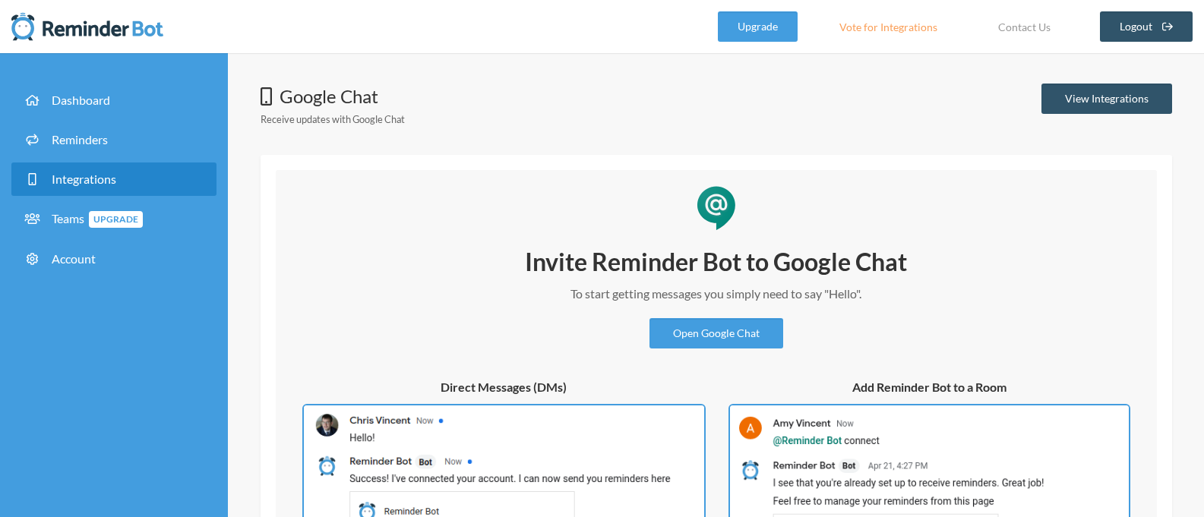
click at [907, 36] on link "Vote for Integrations" at bounding box center [888, 26] width 136 height 30
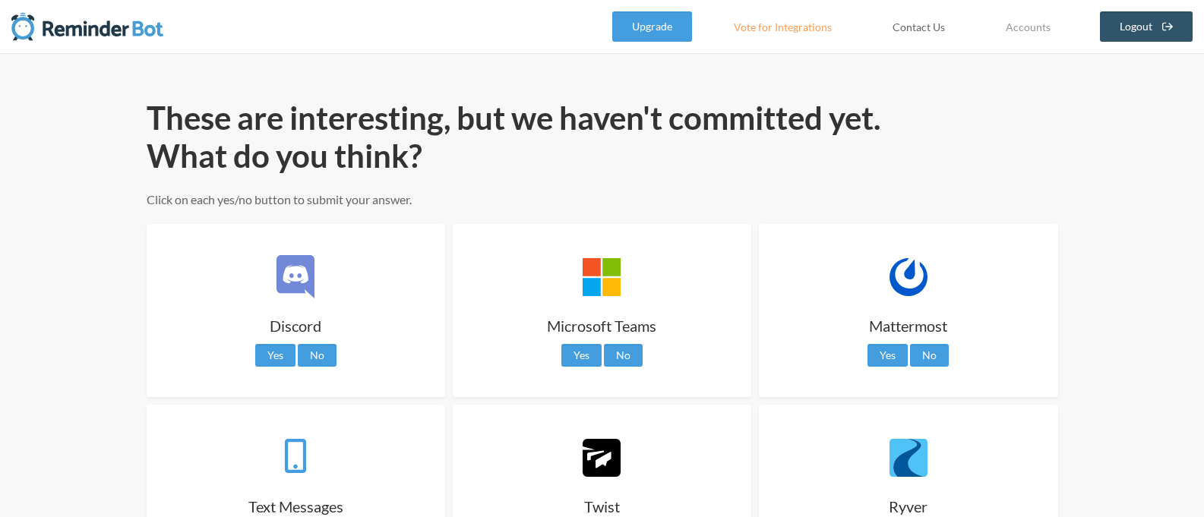
click at [898, 25] on link "Contact Us" at bounding box center [918, 26] width 90 height 30
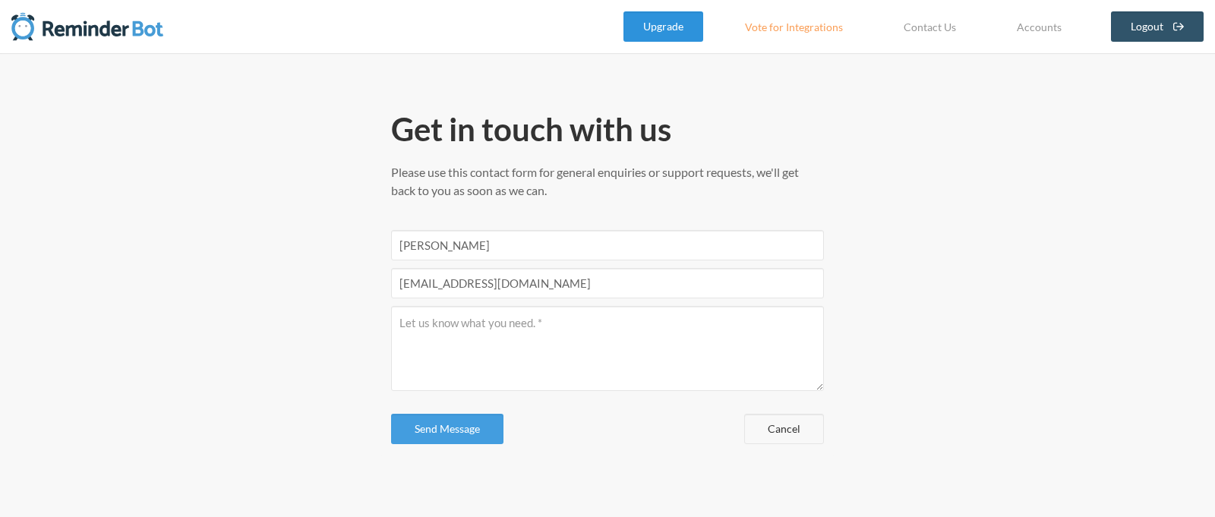
click at [672, 36] on link "Upgrade" at bounding box center [664, 26] width 80 height 30
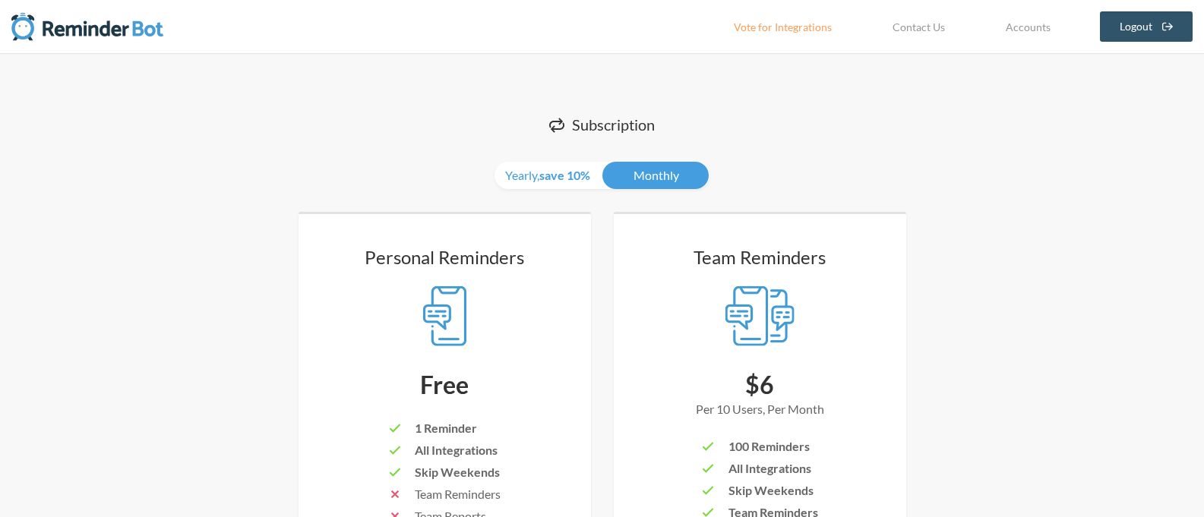
click at [761, 26] on link "Vote for Integrations" at bounding box center [783, 26] width 136 height 30
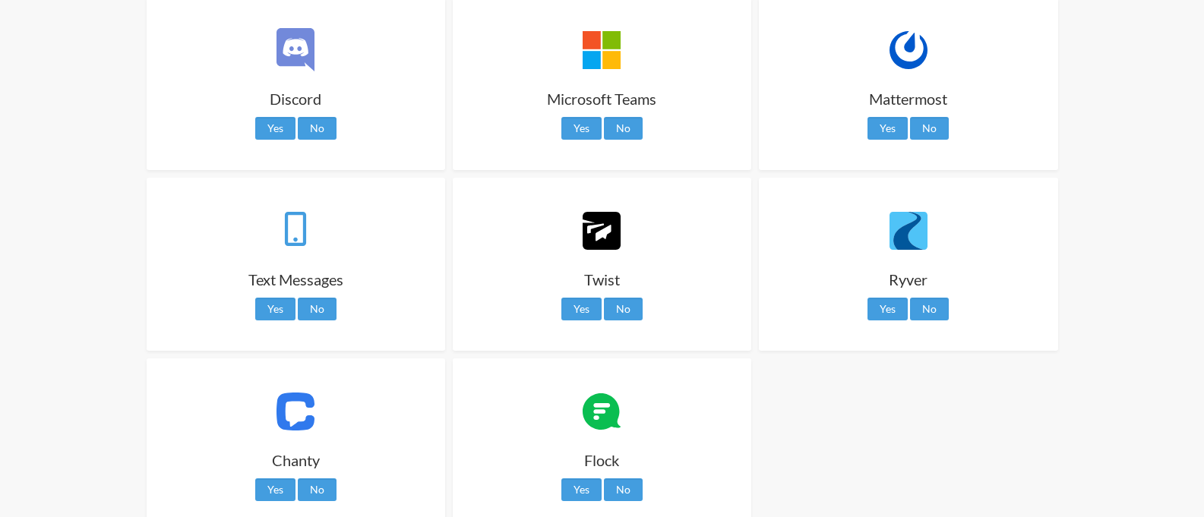
scroll to position [226, 0]
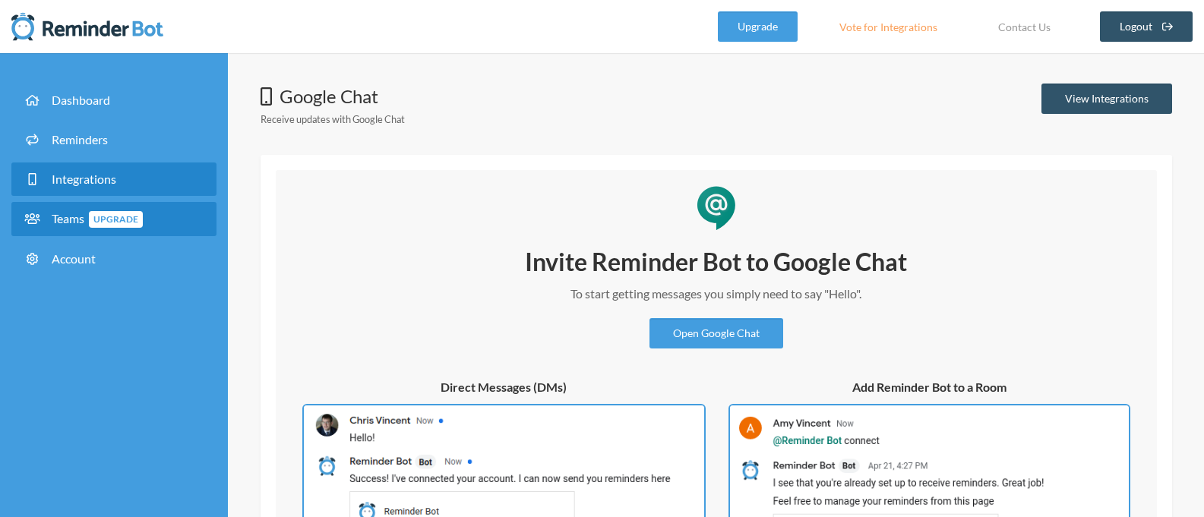
click at [71, 223] on span "Teams Upgrade" at bounding box center [97, 218] width 91 height 14
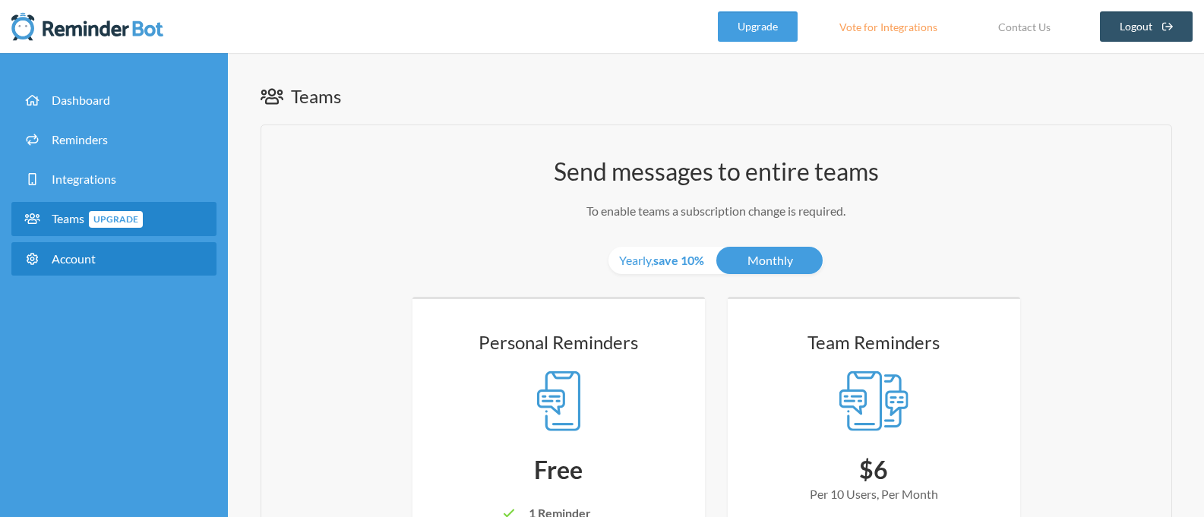
click at [69, 256] on span "Account" at bounding box center [74, 258] width 44 height 14
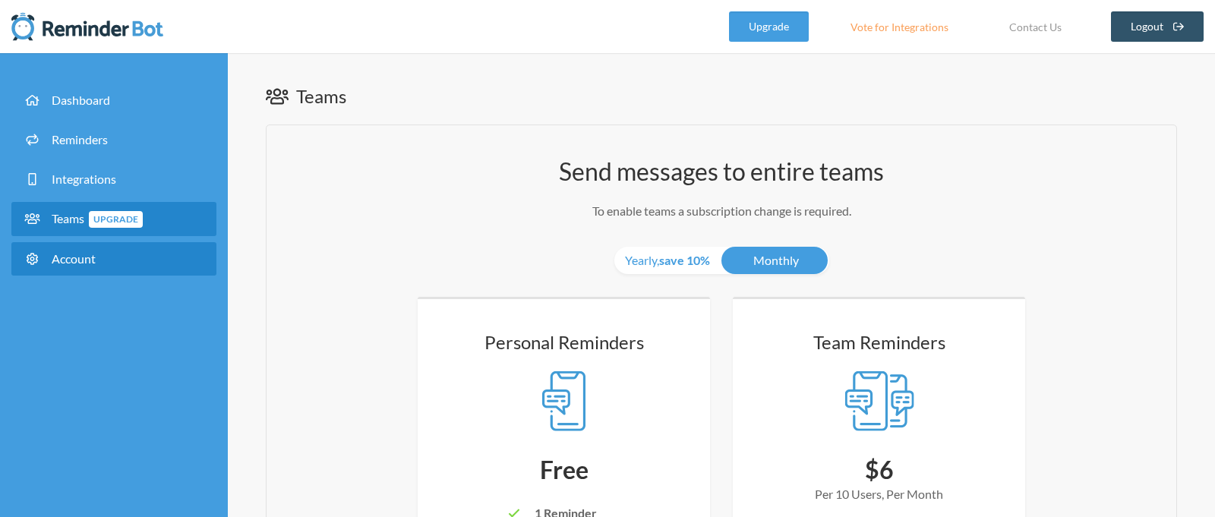
select select "**"
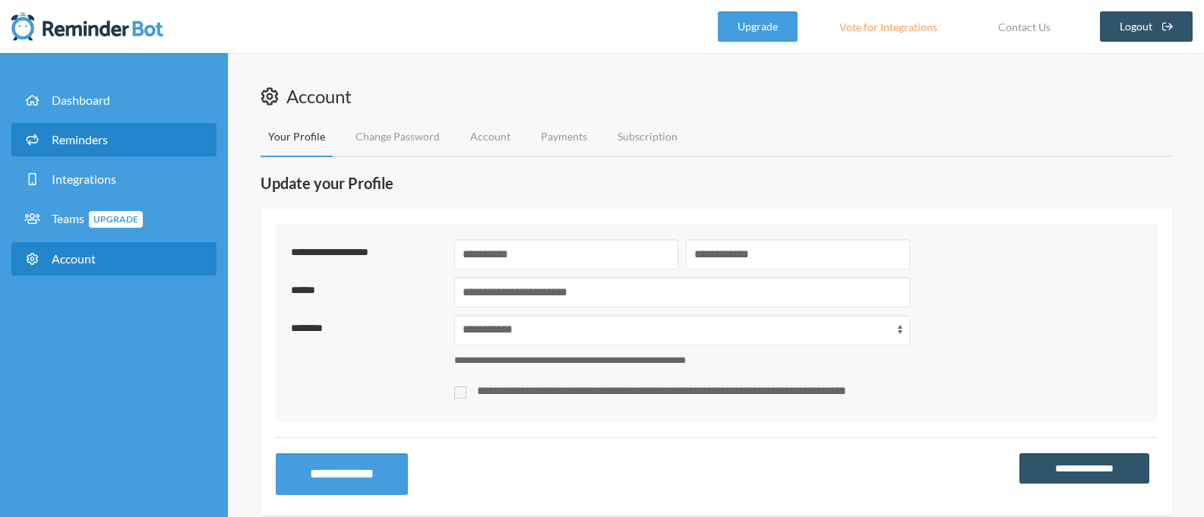
click at [132, 150] on link "Reminders" at bounding box center [113, 139] width 205 height 33
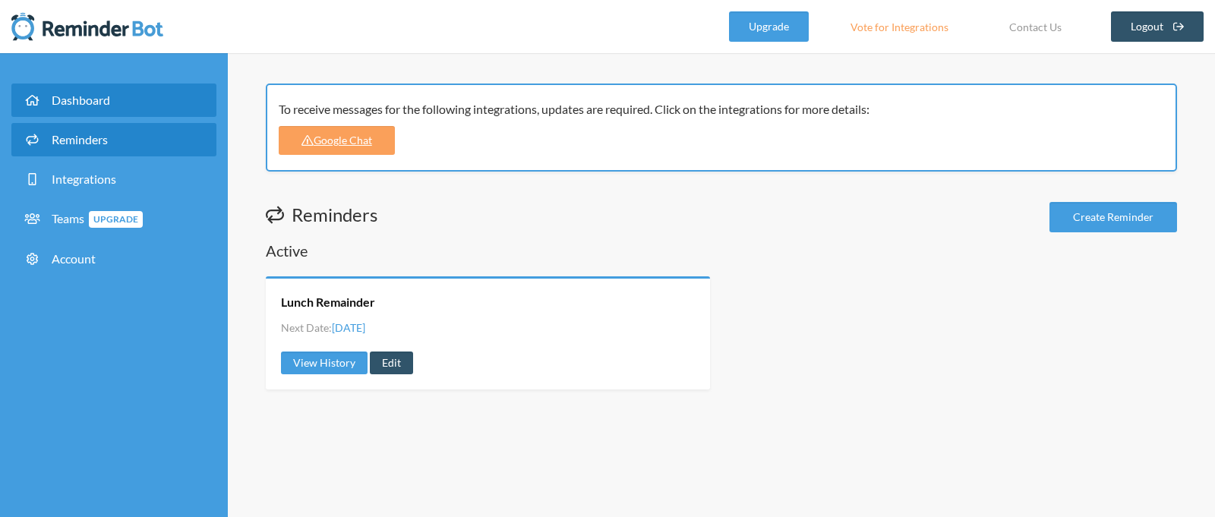
click at [156, 112] on link "Dashboard" at bounding box center [113, 100] width 205 height 33
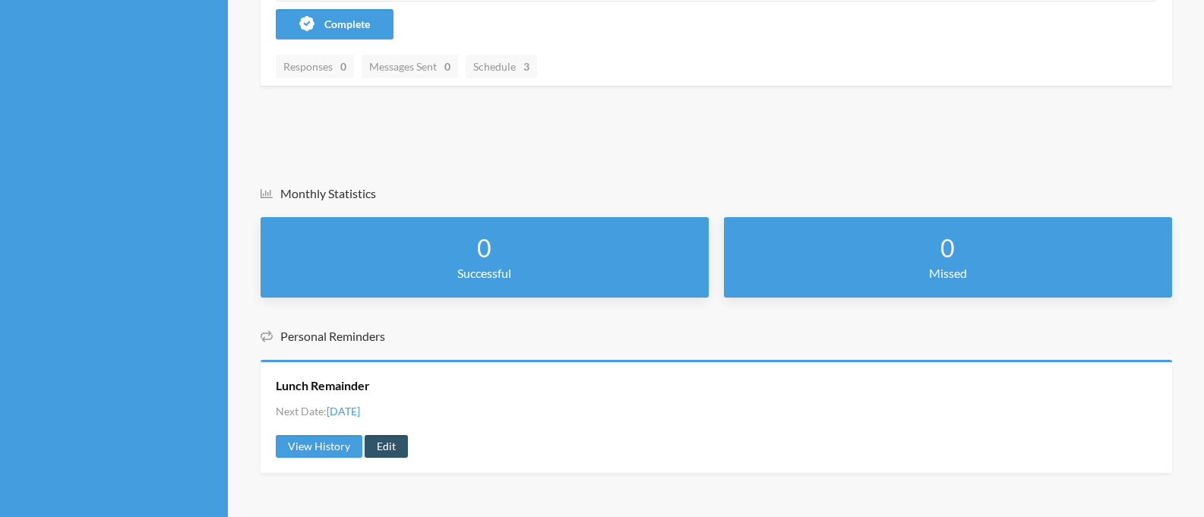
scroll to position [412, 0]
